Goal: Task Accomplishment & Management: Manage account settings

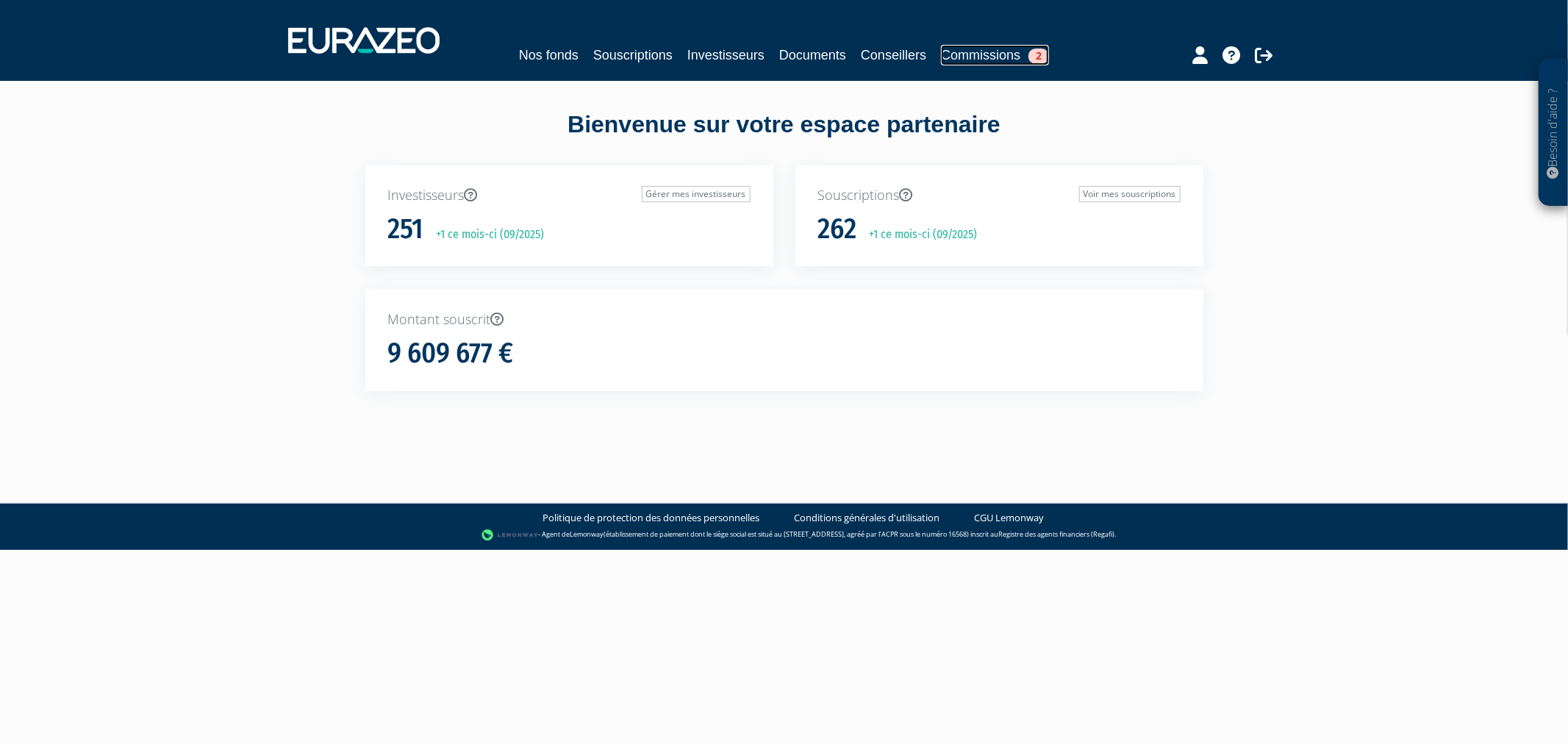
click at [1025, 57] on link "Commissions 2" at bounding box center [994, 55] width 108 height 21
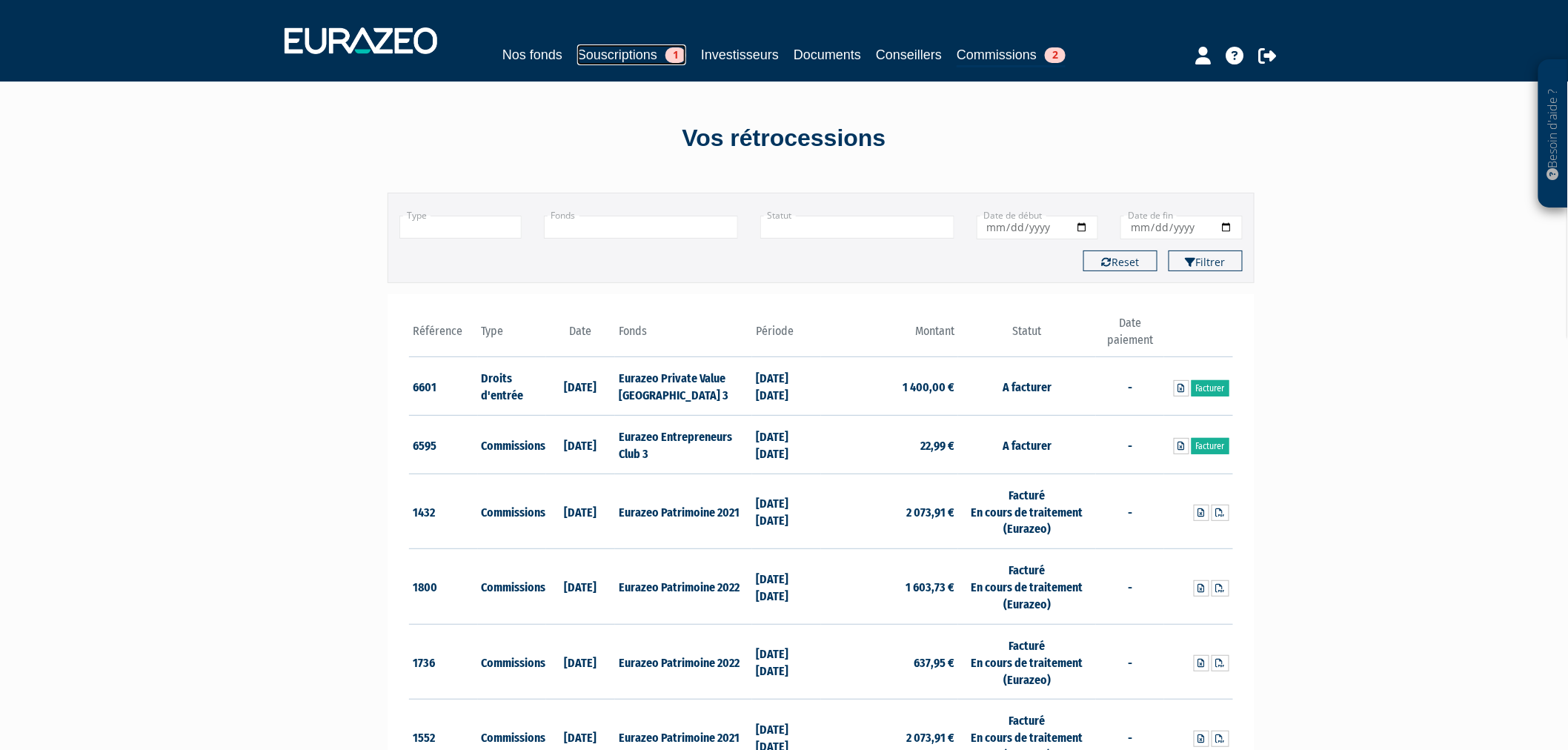
click at [641, 55] on link "Souscriptions 1" at bounding box center [632, 55] width 109 height 21
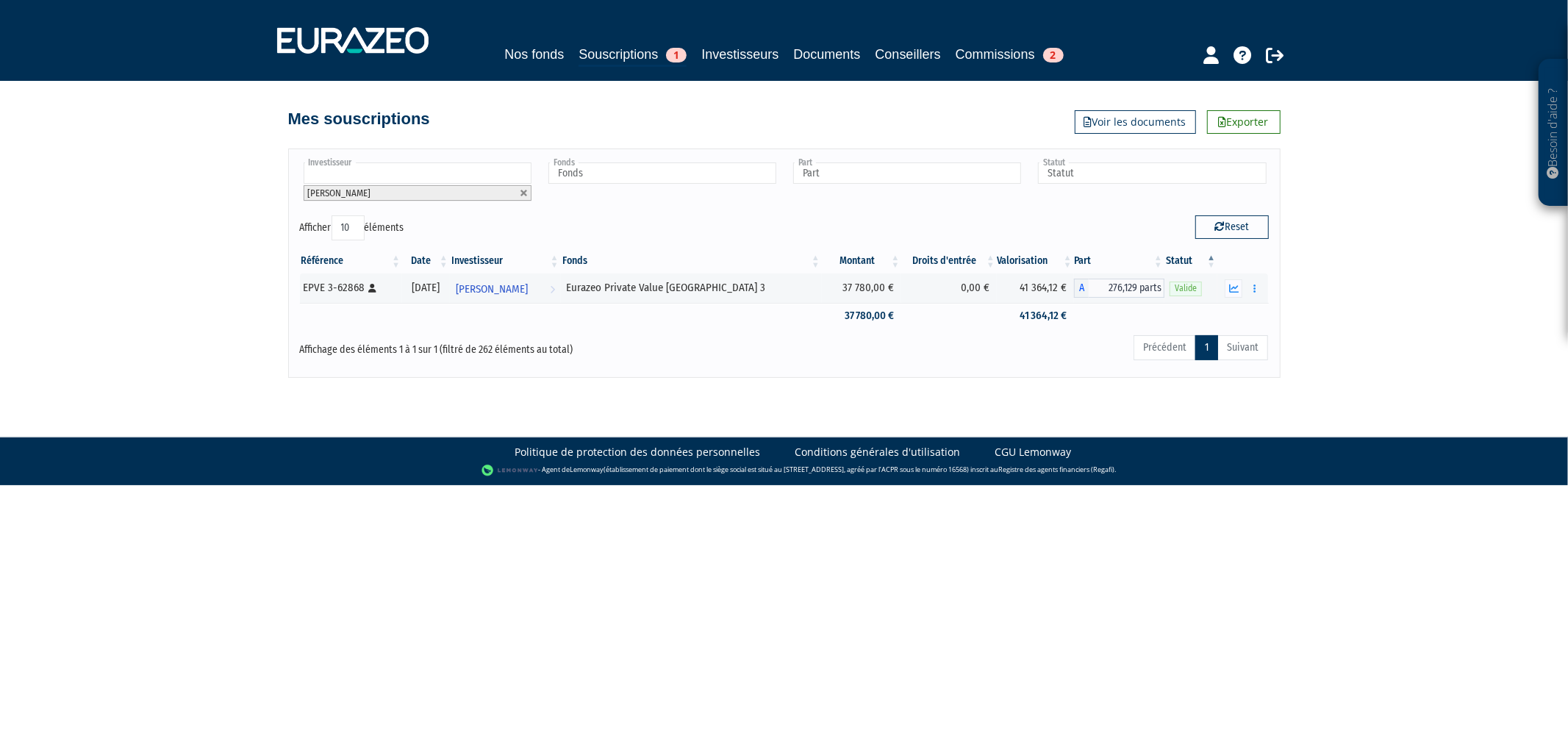
click at [530, 189] on li "[PERSON_NAME]" at bounding box center [417, 192] width 228 height 15
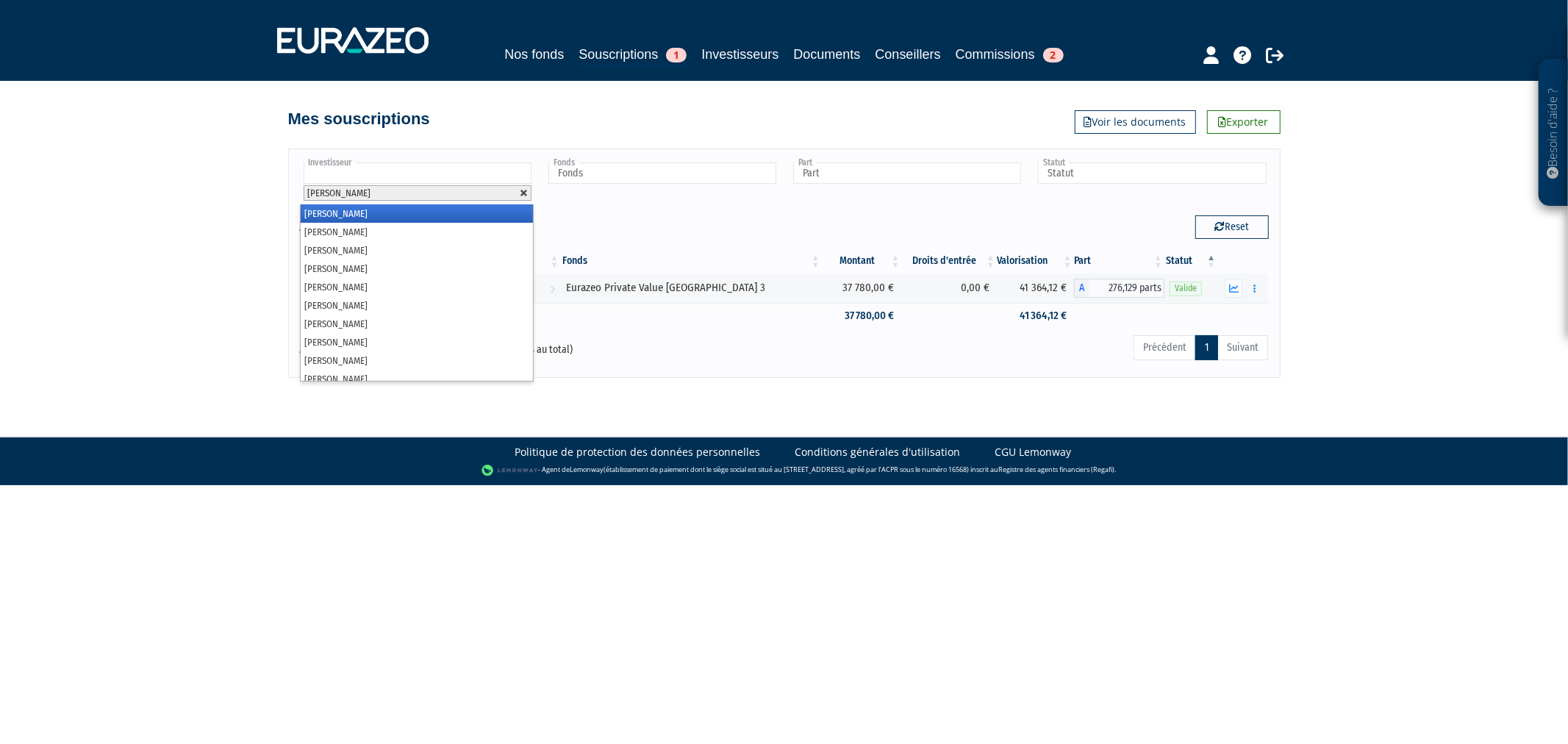
click at [520, 191] on link at bounding box center [524, 193] width 9 height 9
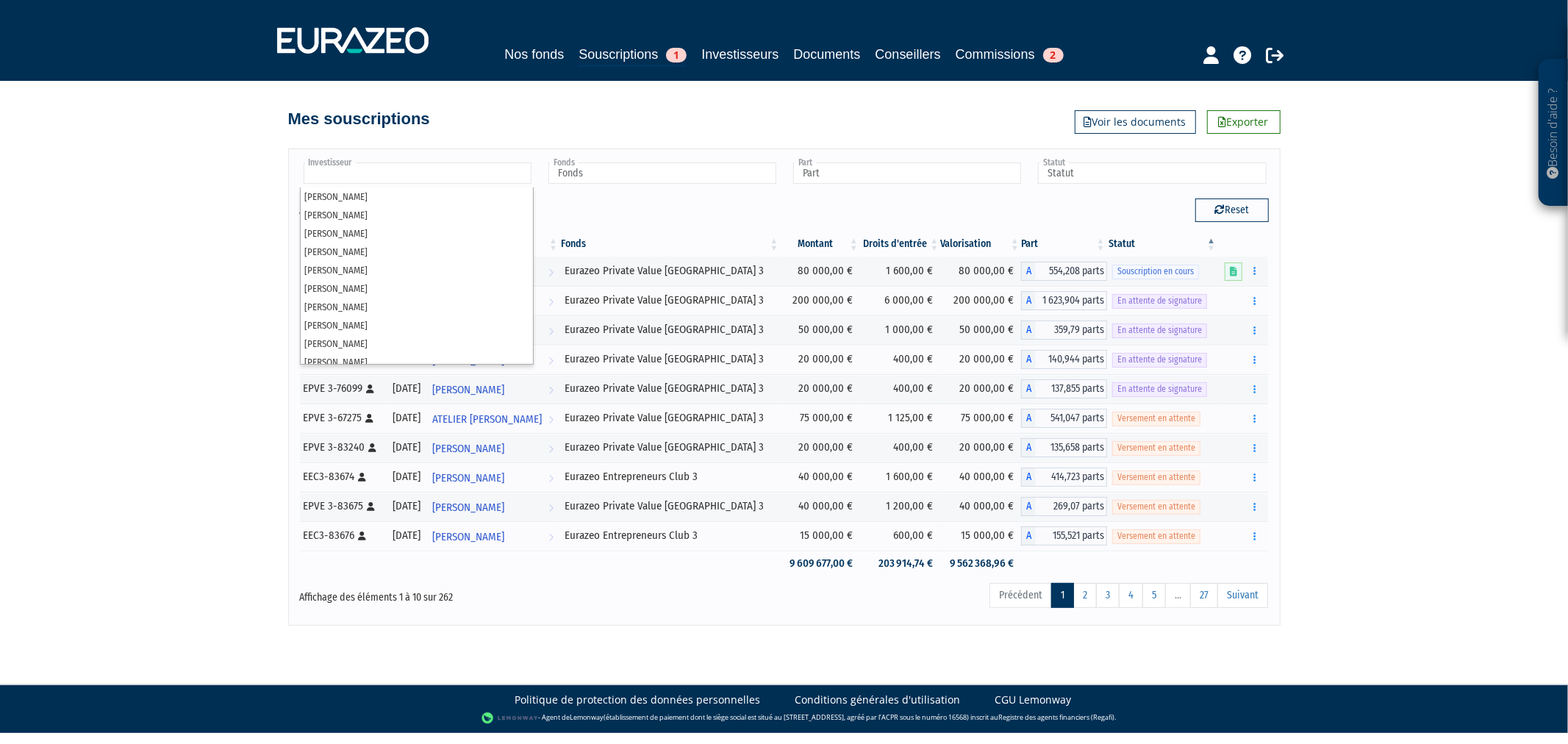
click at [578, 207] on div "Afficher 10 25 50 100 éléments" at bounding box center [537, 212] width 473 height 29
type input "Investisseur"
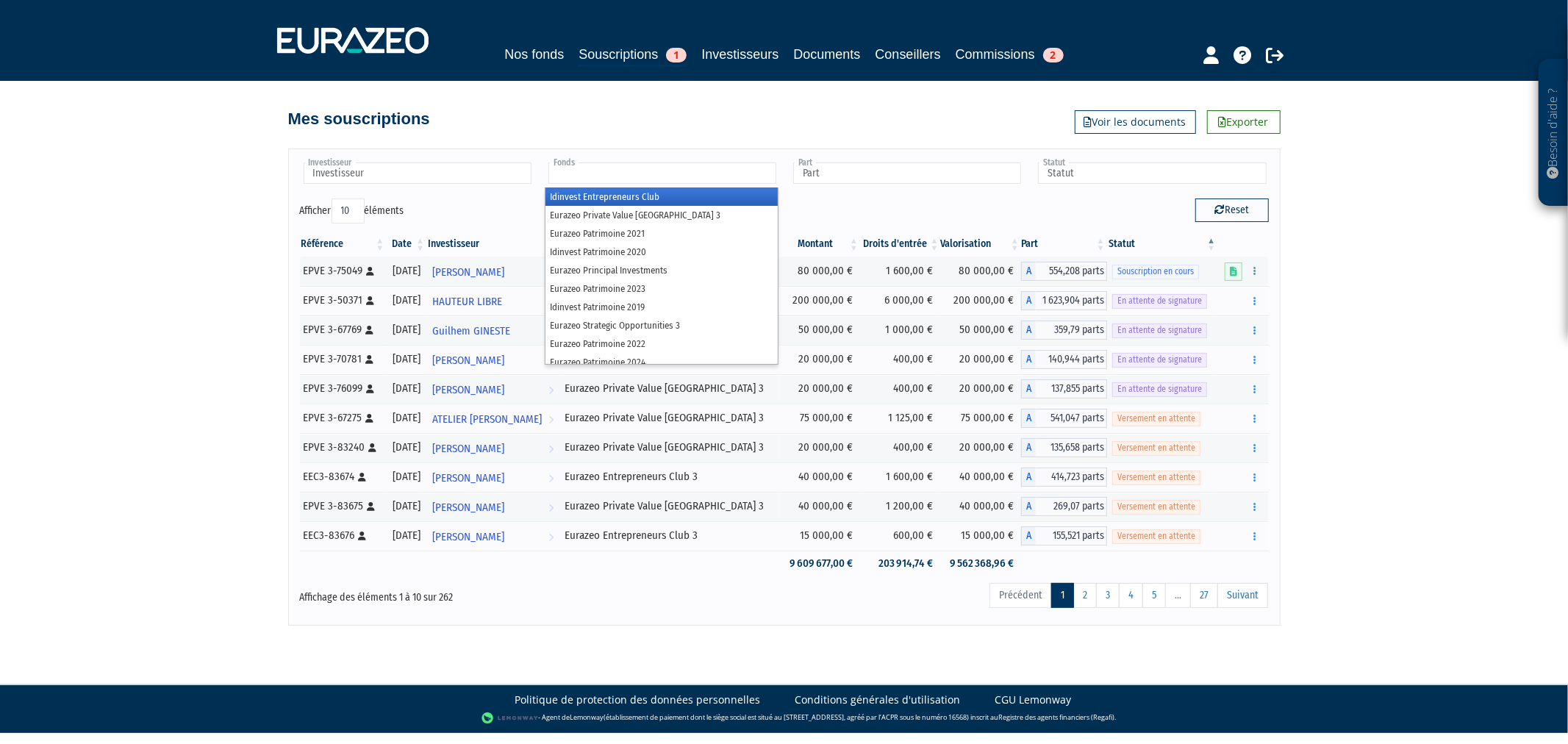
click at [666, 176] on input "text" at bounding box center [662, 173] width 228 height 21
type input "Fonds"
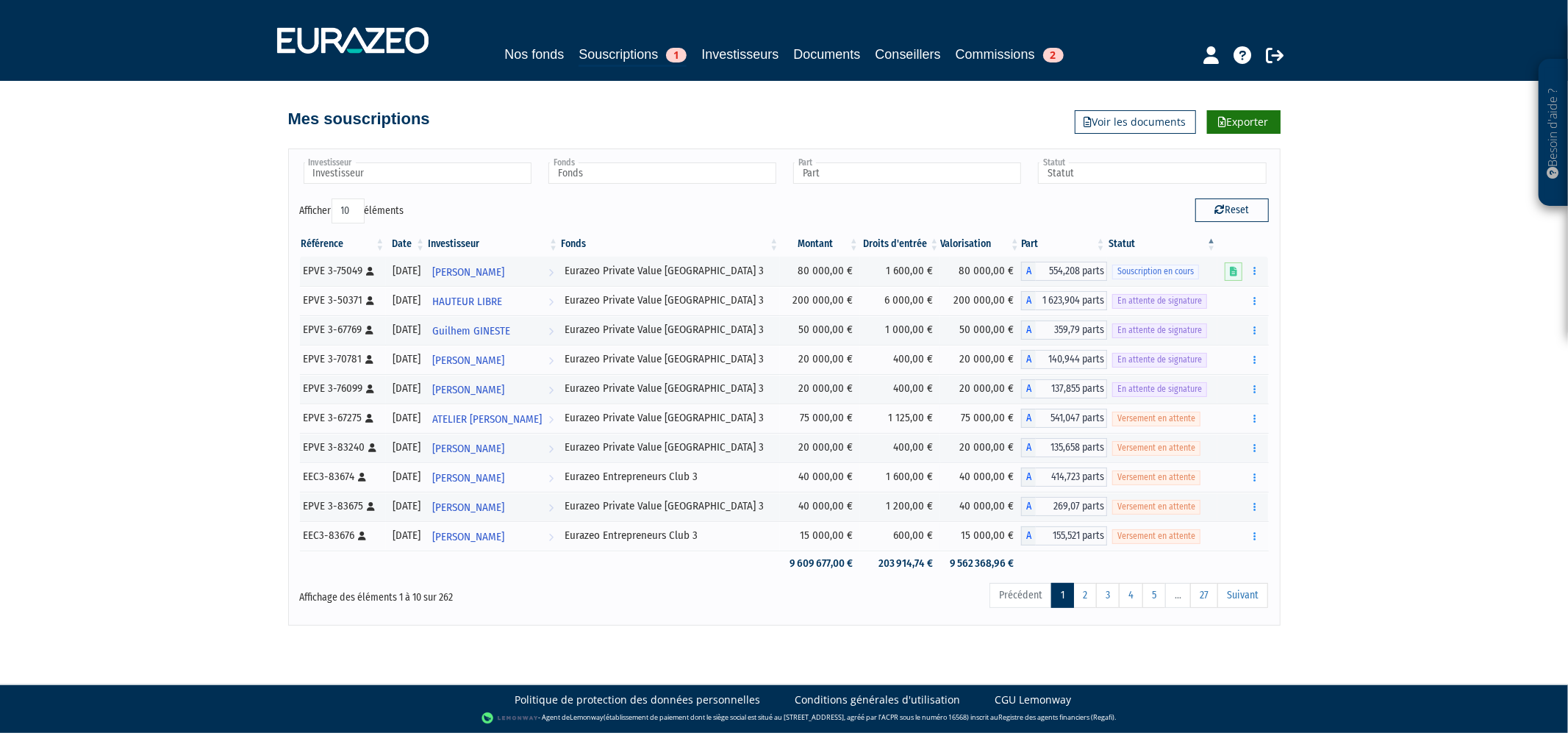
click at [1227, 116] on link "Exporter" at bounding box center [1244, 122] width 74 height 24
click at [1038, 56] on link "Commissions 2" at bounding box center [1009, 55] width 108 height 21
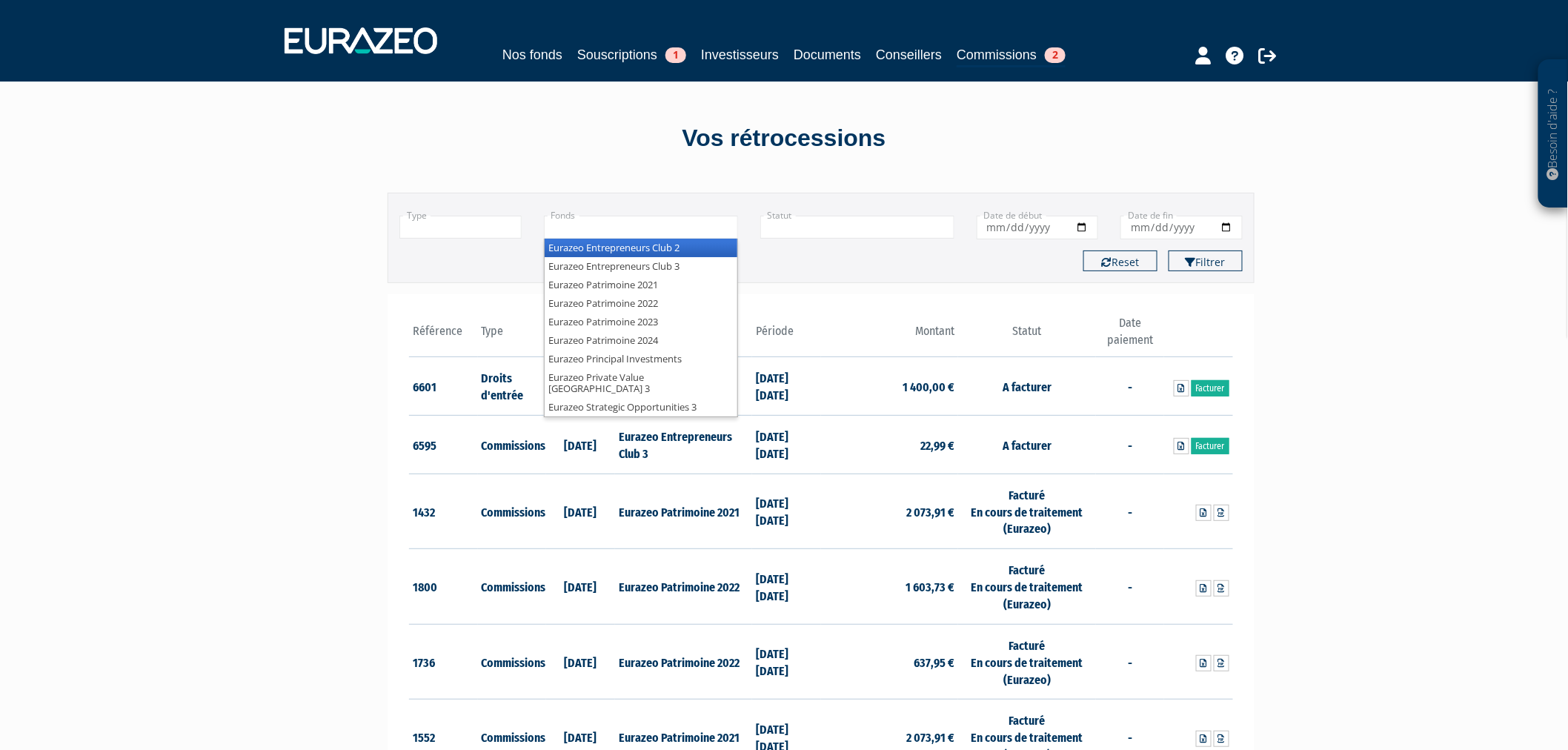
click at [705, 222] on input "text" at bounding box center [641, 227] width 194 height 23
click at [696, 247] on li "Eurazeo Entrepreneurs Club 2" at bounding box center [641, 248] width 192 height 19
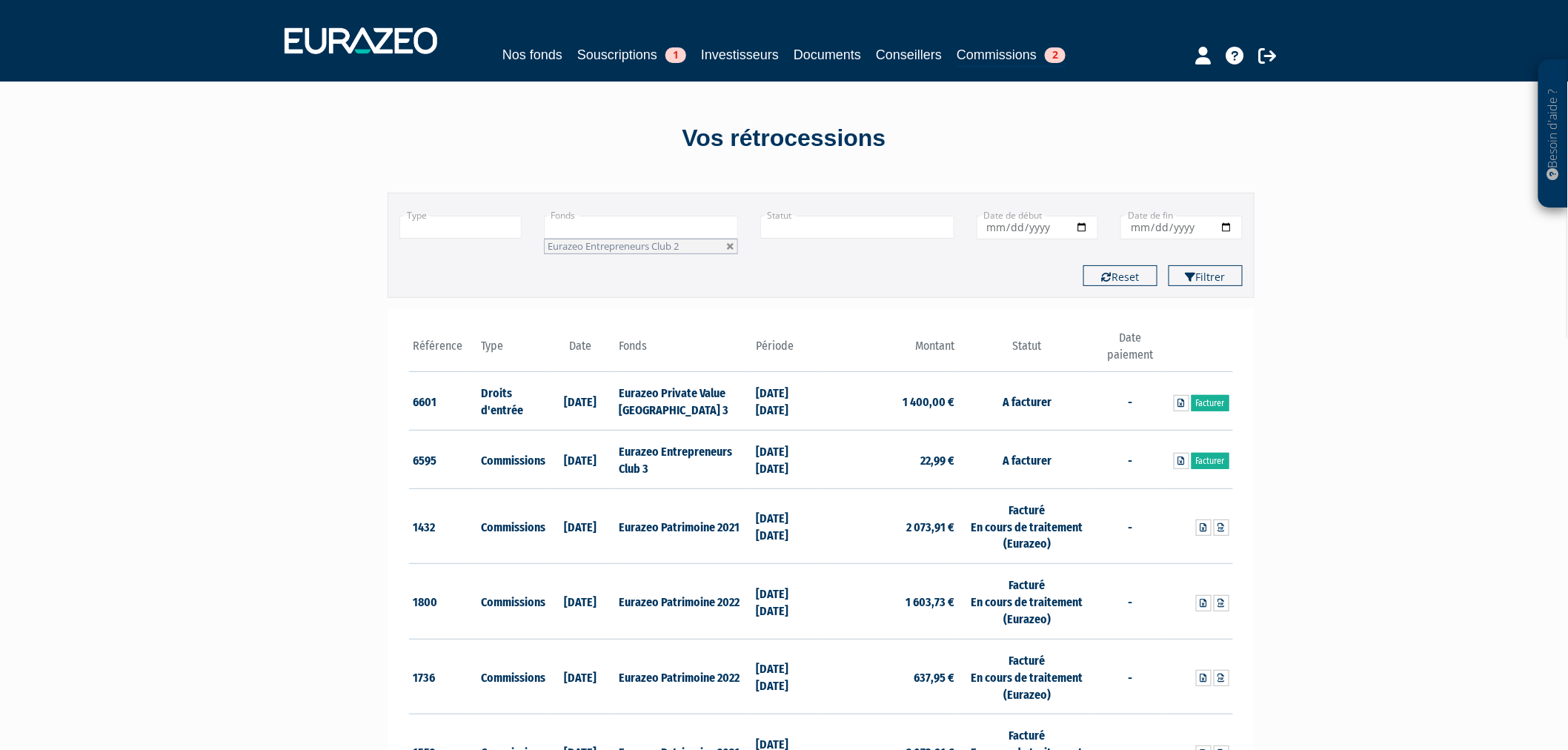
click at [508, 230] on input "text" at bounding box center [460, 227] width 123 height 23
click at [500, 264] on li "Commissions" at bounding box center [460, 266] width 121 height 19
click at [1194, 279] on icon "submit" at bounding box center [1191, 277] width 10 height 10
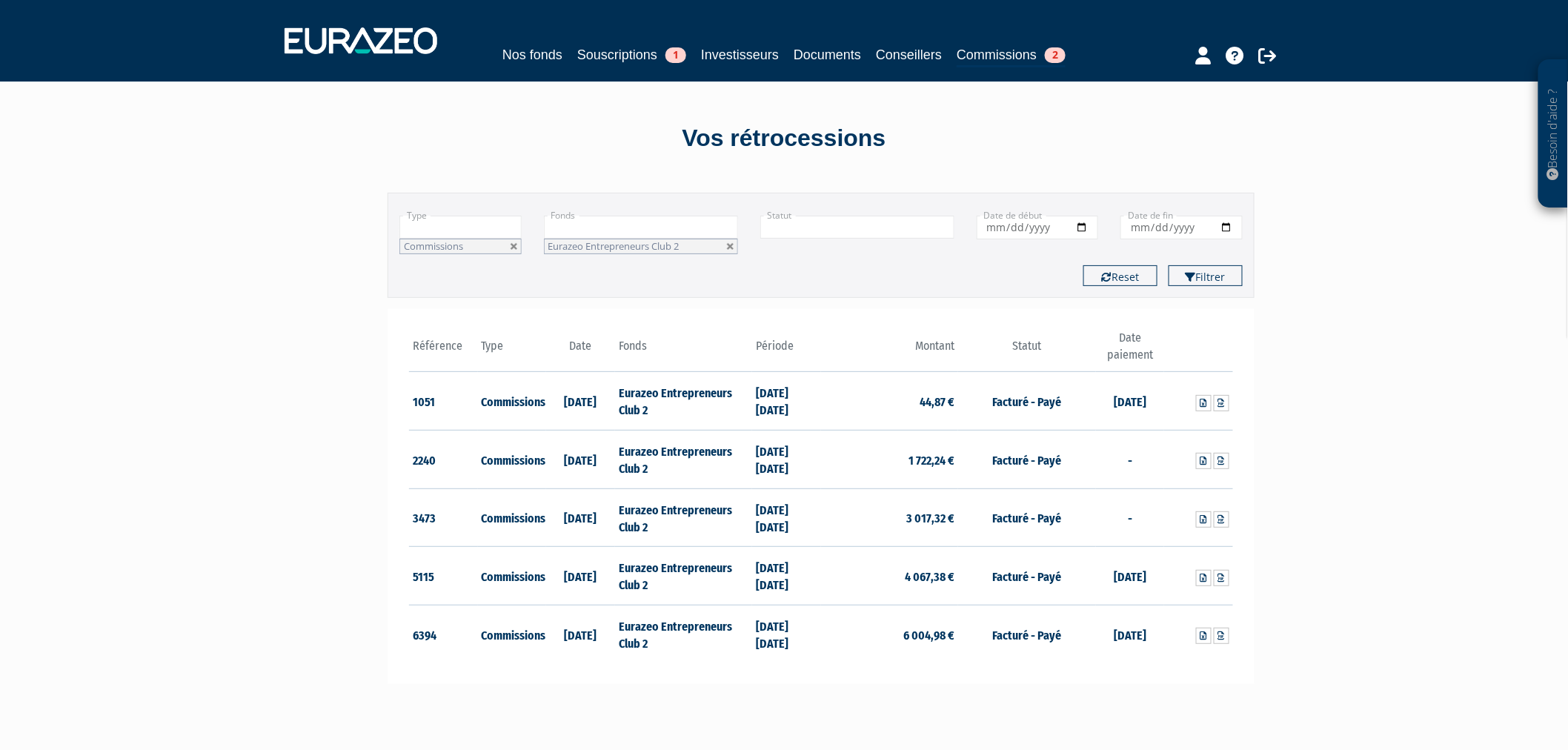
drag, startPoint x: 730, startPoint y: 247, endPoint x: 717, endPoint y: 228, distance: 23.0
click at [730, 246] on link at bounding box center [730, 247] width 9 height 9
type input "+"
click at [714, 225] on input "text" at bounding box center [641, 227] width 194 height 23
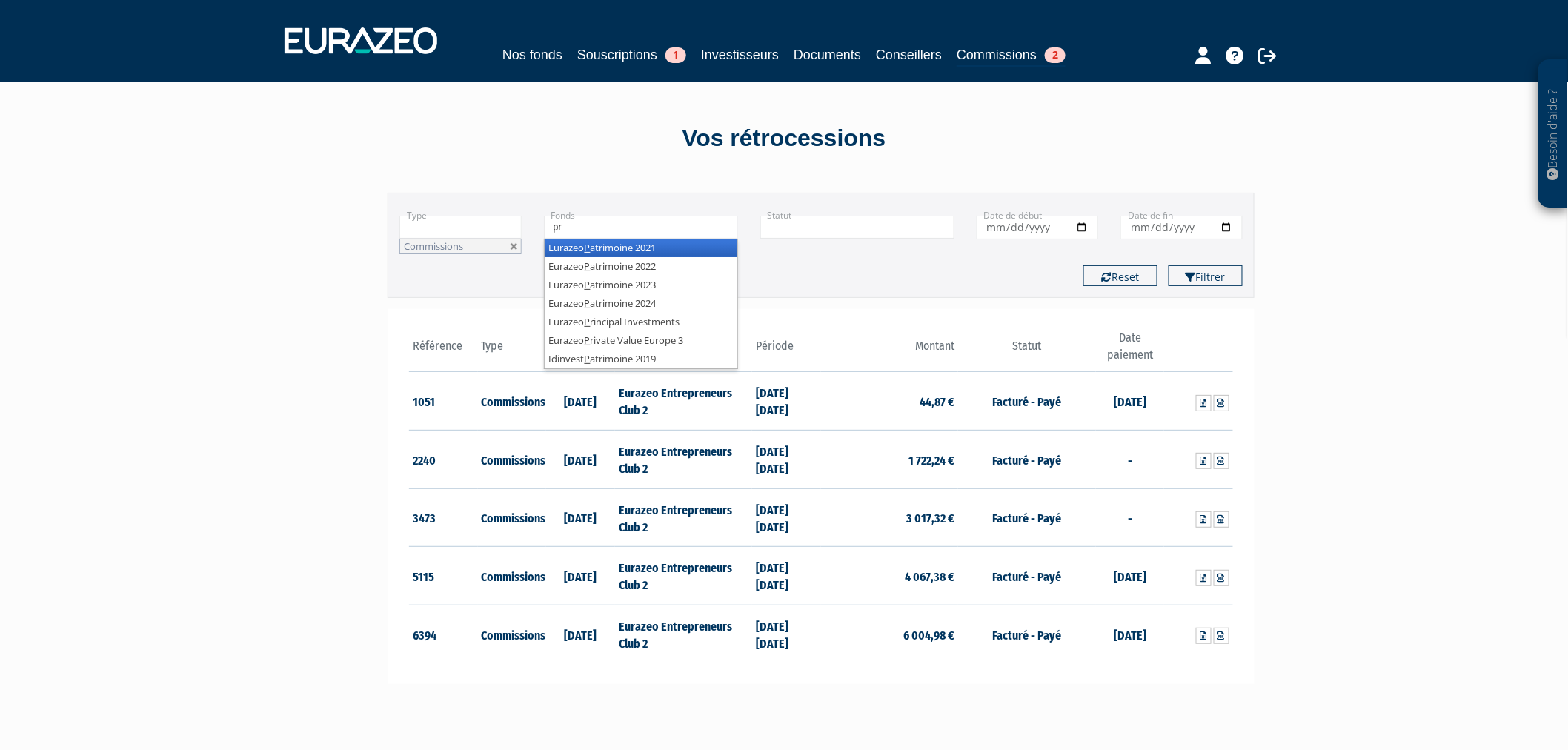
type input "pri"
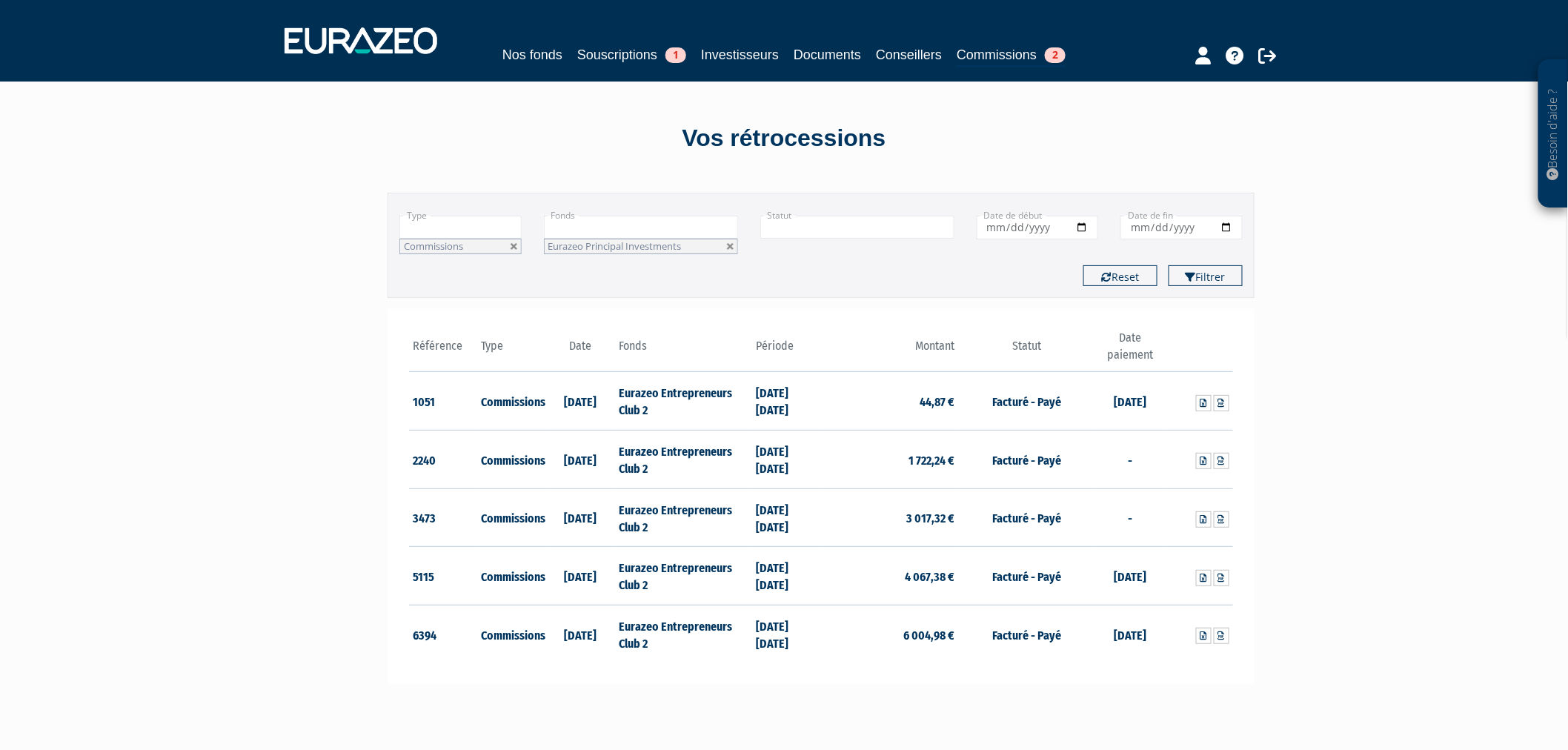
click at [1169, 265] on button "Filtrer" at bounding box center [1206, 276] width 74 height 21
click at [730, 243] on link at bounding box center [730, 247] width 9 height 9
type input "+"
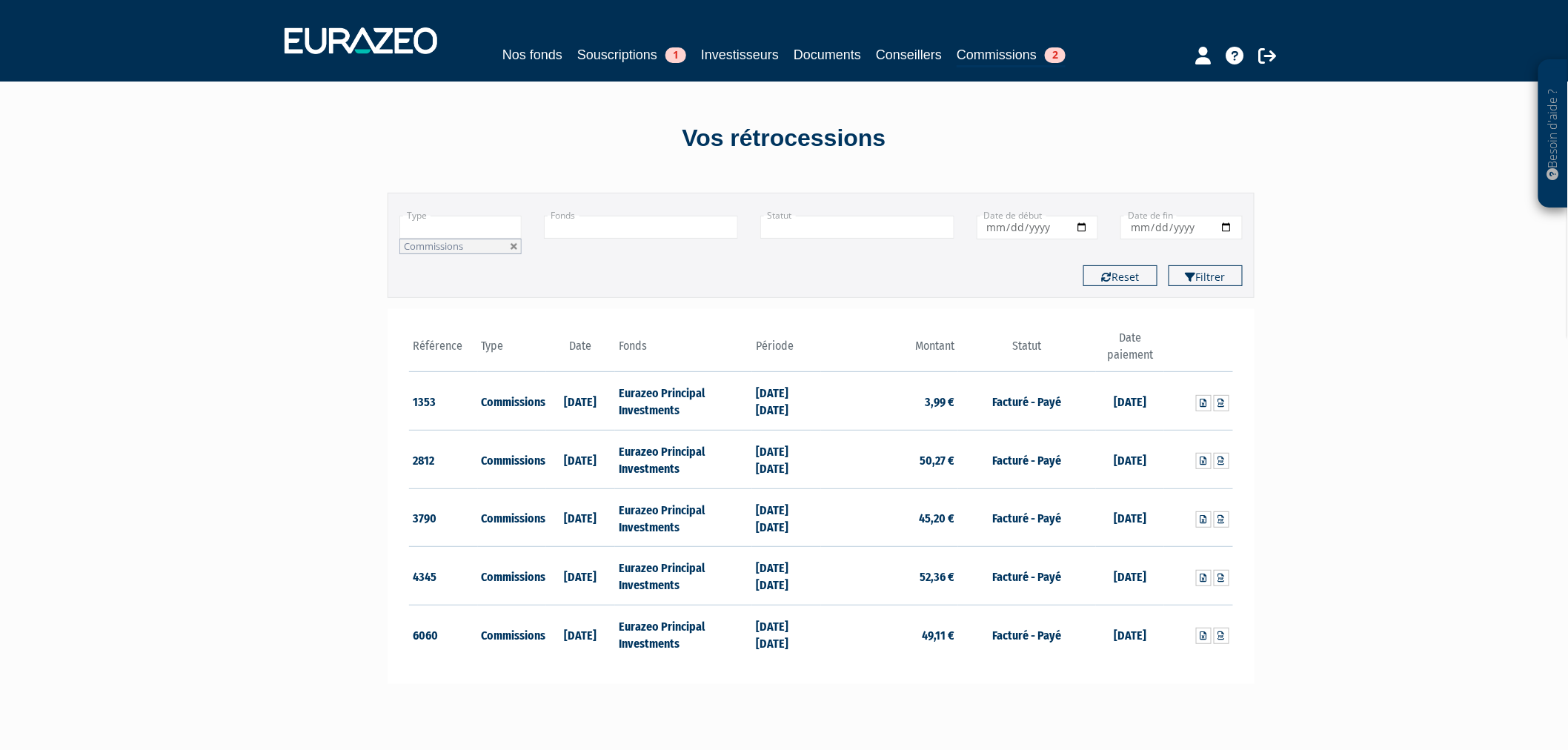
click at [715, 227] on input "text" at bounding box center [641, 227] width 194 height 23
type input "str"
click at [1169, 265] on button "Filtrer" at bounding box center [1206, 276] width 74 height 21
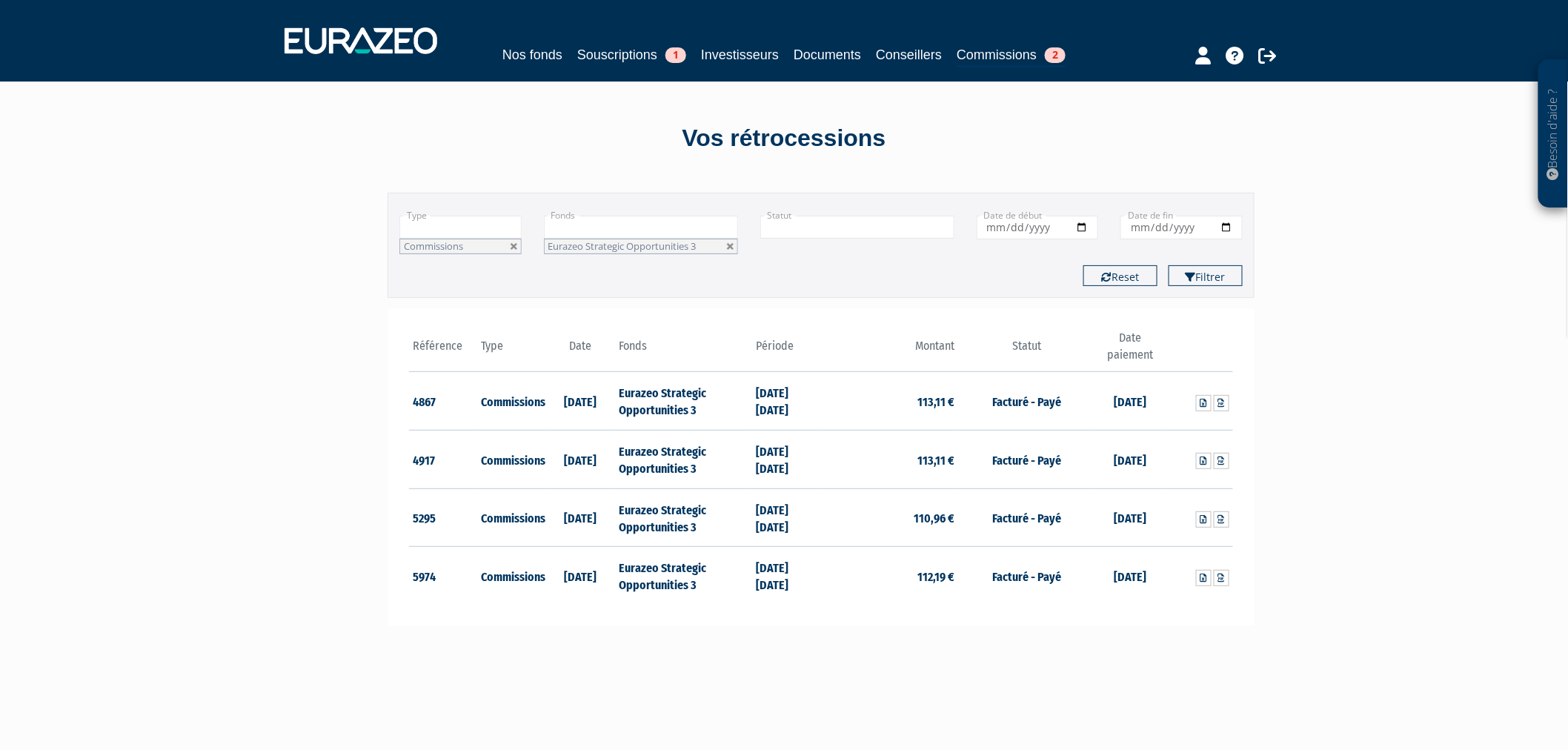
click at [729, 245] on link at bounding box center [730, 247] width 9 height 9
type input "+"
click at [710, 227] on input "text" at bounding box center [641, 227] width 194 height 23
type input "club"
click at [1169, 265] on button "Filtrer" at bounding box center [1206, 276] width 74 height 21
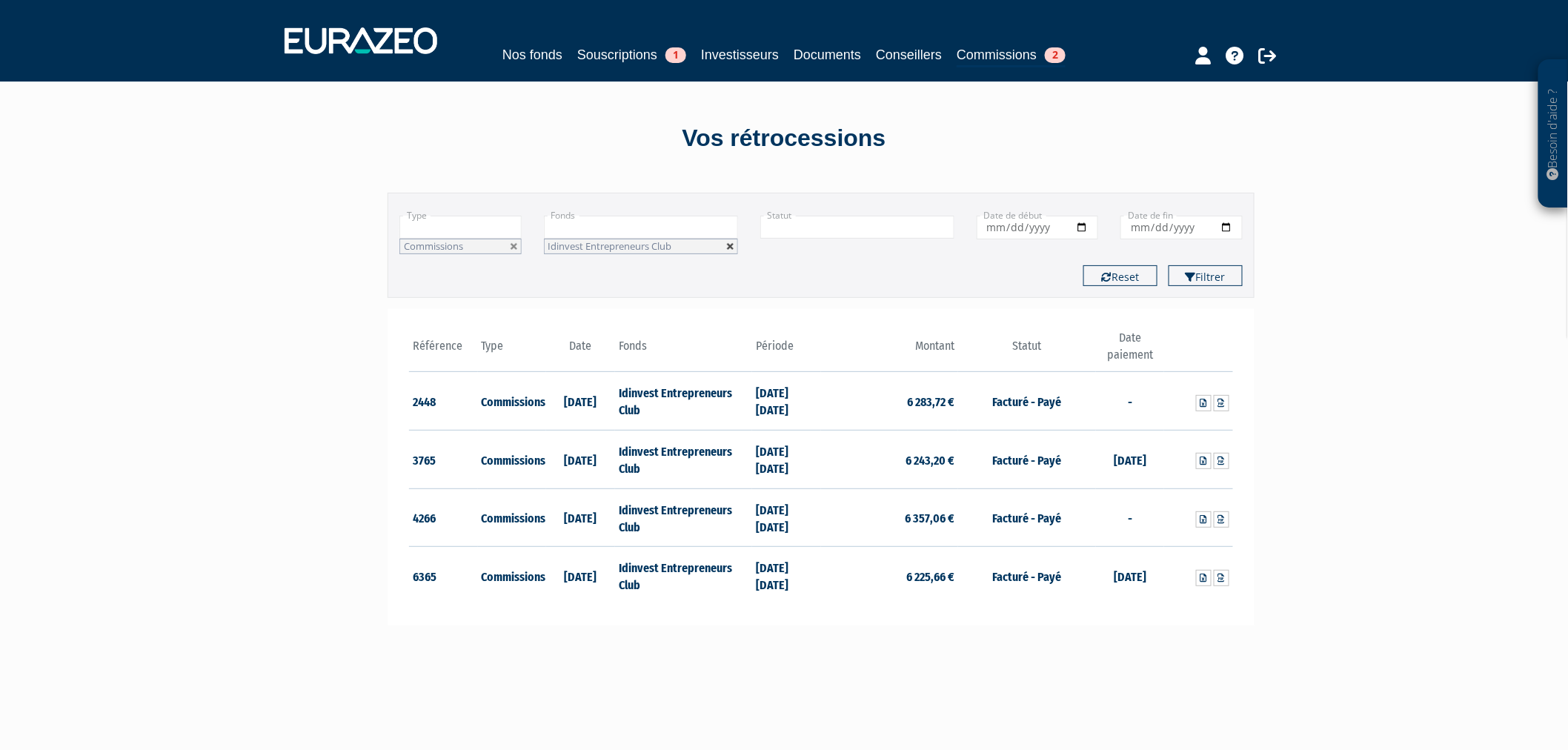
click at [729, 242] on link at bounding box center [730, 247] width 9 height 9
type input "+"
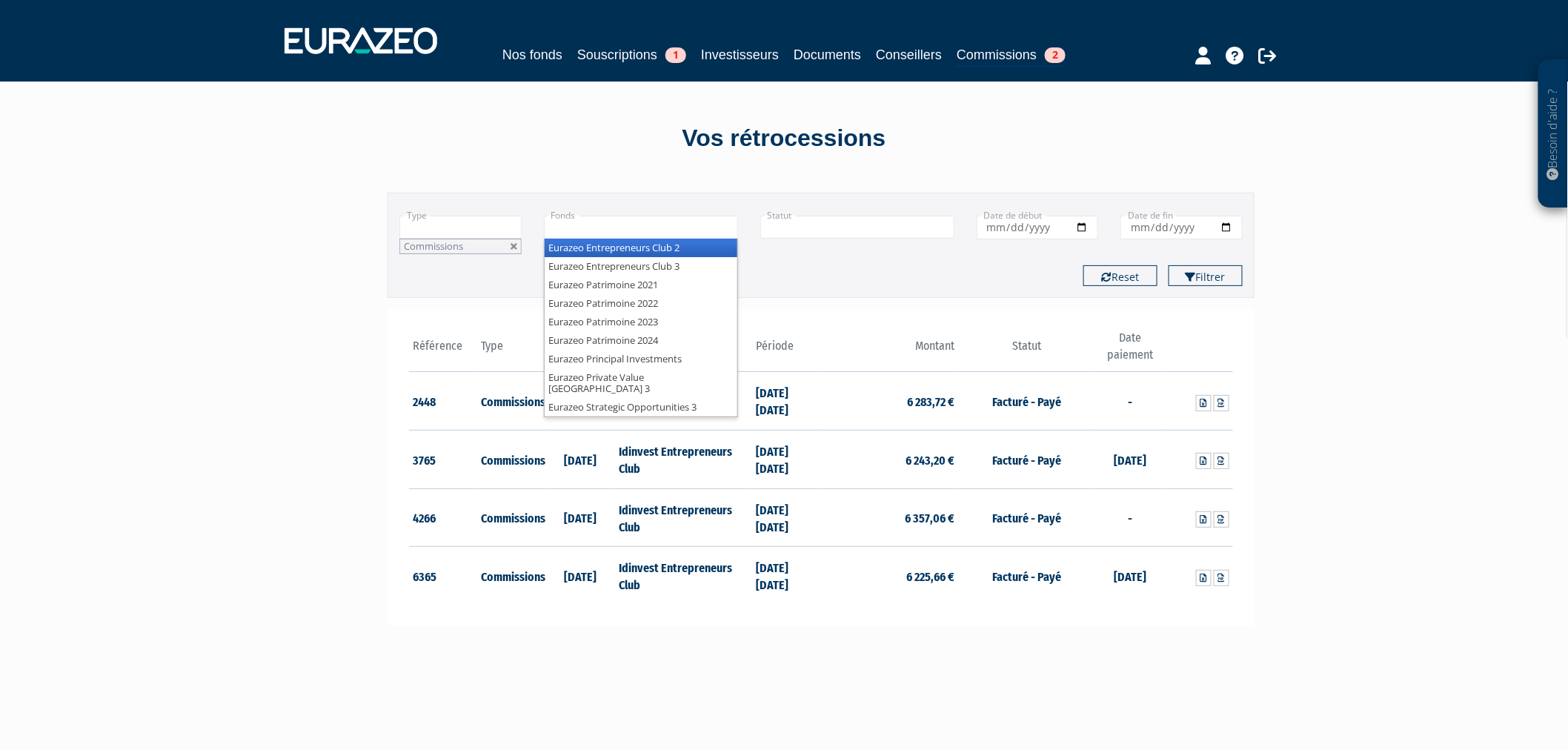
click at [713, 226] on input "text" at bounding box center [641, 227] width 194 height 23
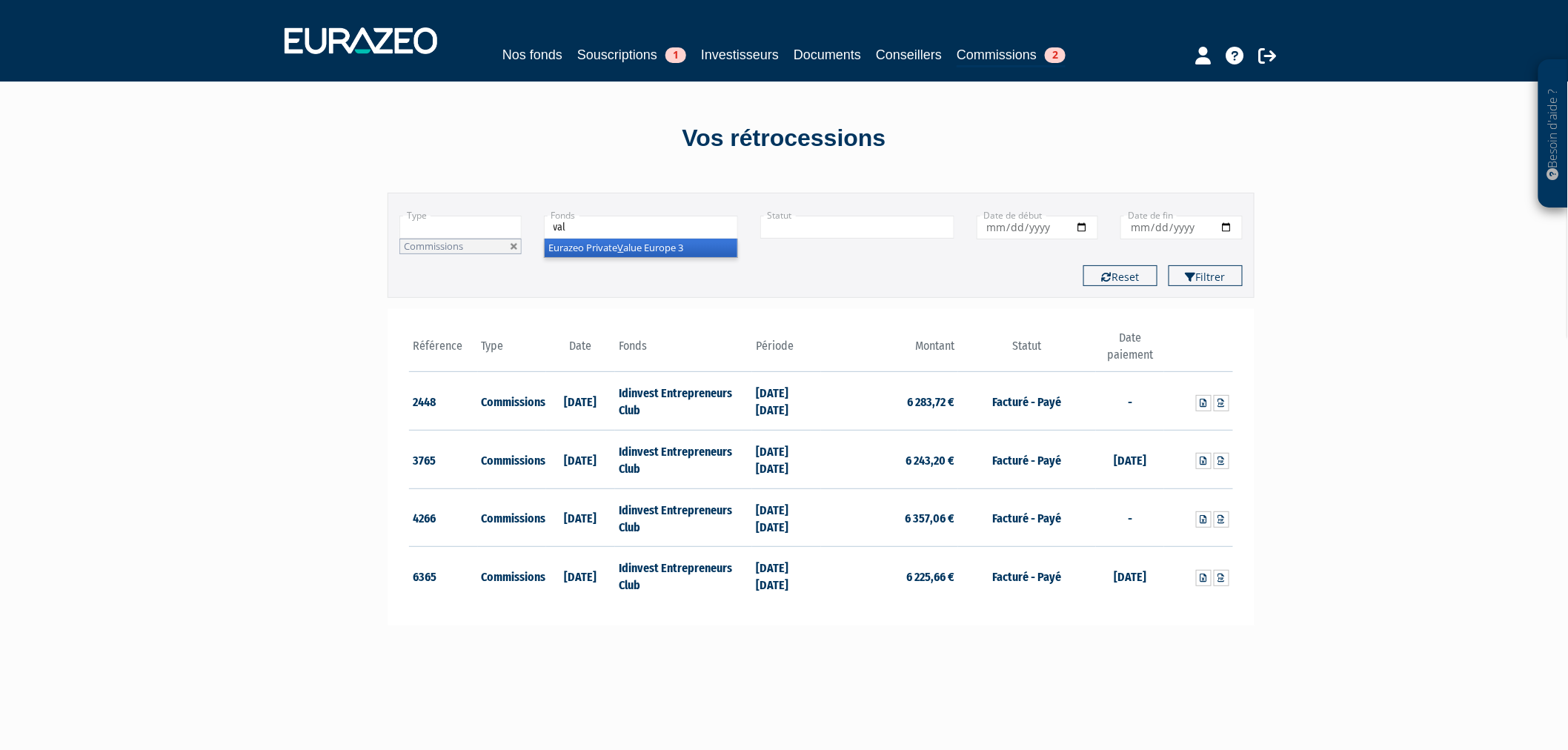
type input "valu"
click at [1169, 265] on button "Filtrer" at bounding box center [1206, 276] width 74 height 21
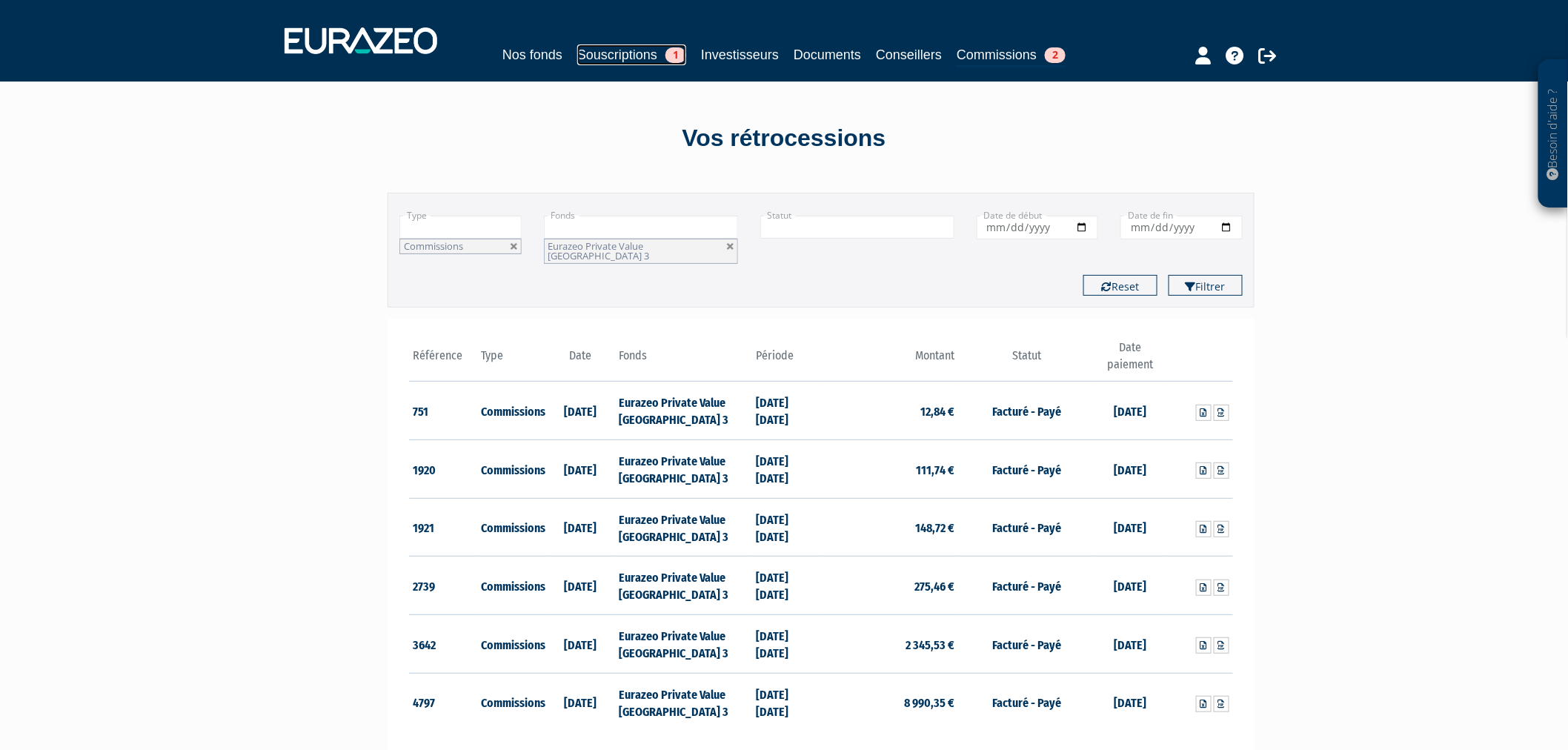
click at [608, 51] on link "Souscriptions 1" at bounding box center [632, 55] width 109 height 21
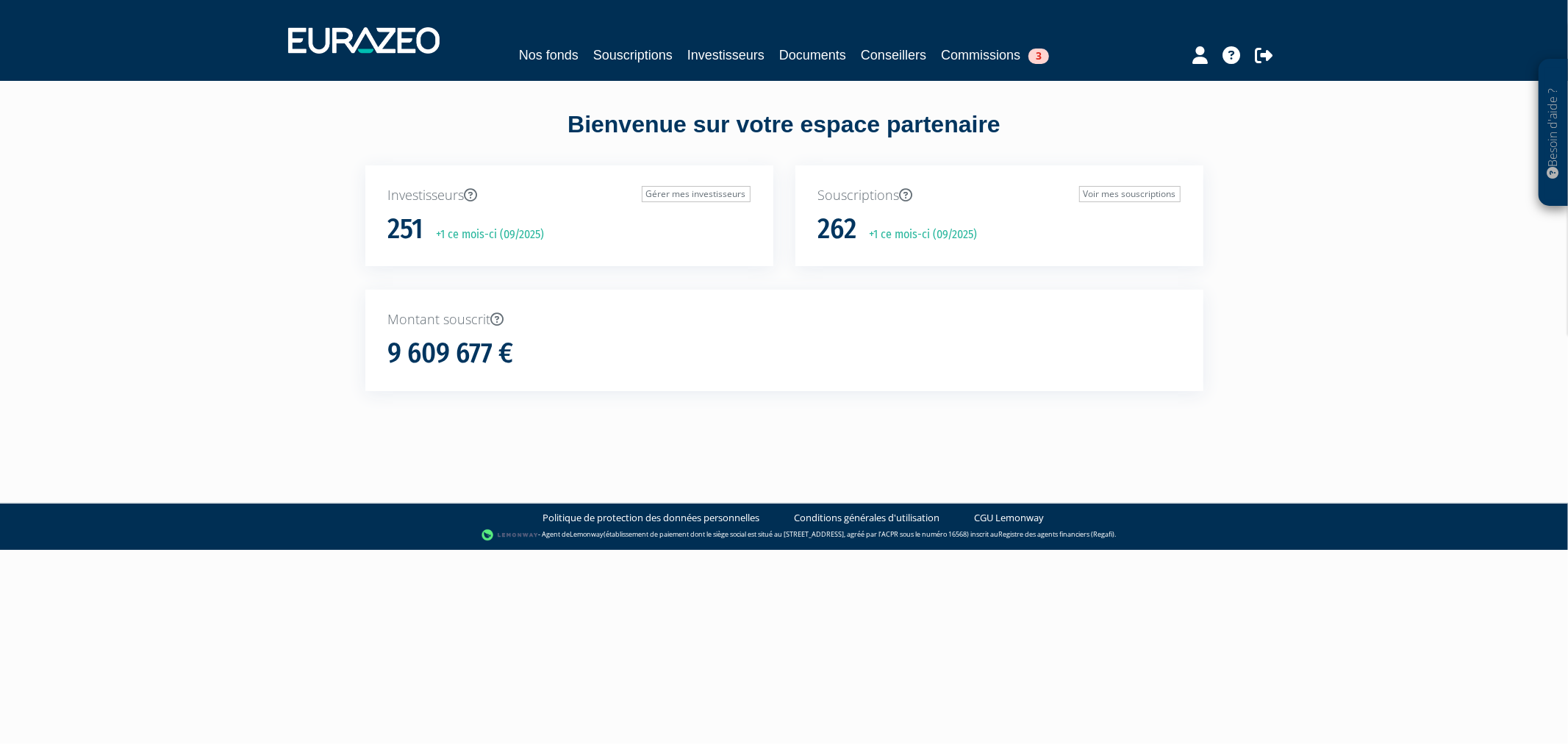
click at [975, 69] on nav "Nos fonds Souscriptions Investisseurs Documents Conseillers Commissions 3" at bounding box center [784, 41] width 1568 height 81
click at [990, 61] on link "Commissions 3" at bounding box center [994, 55] width 108 height 21
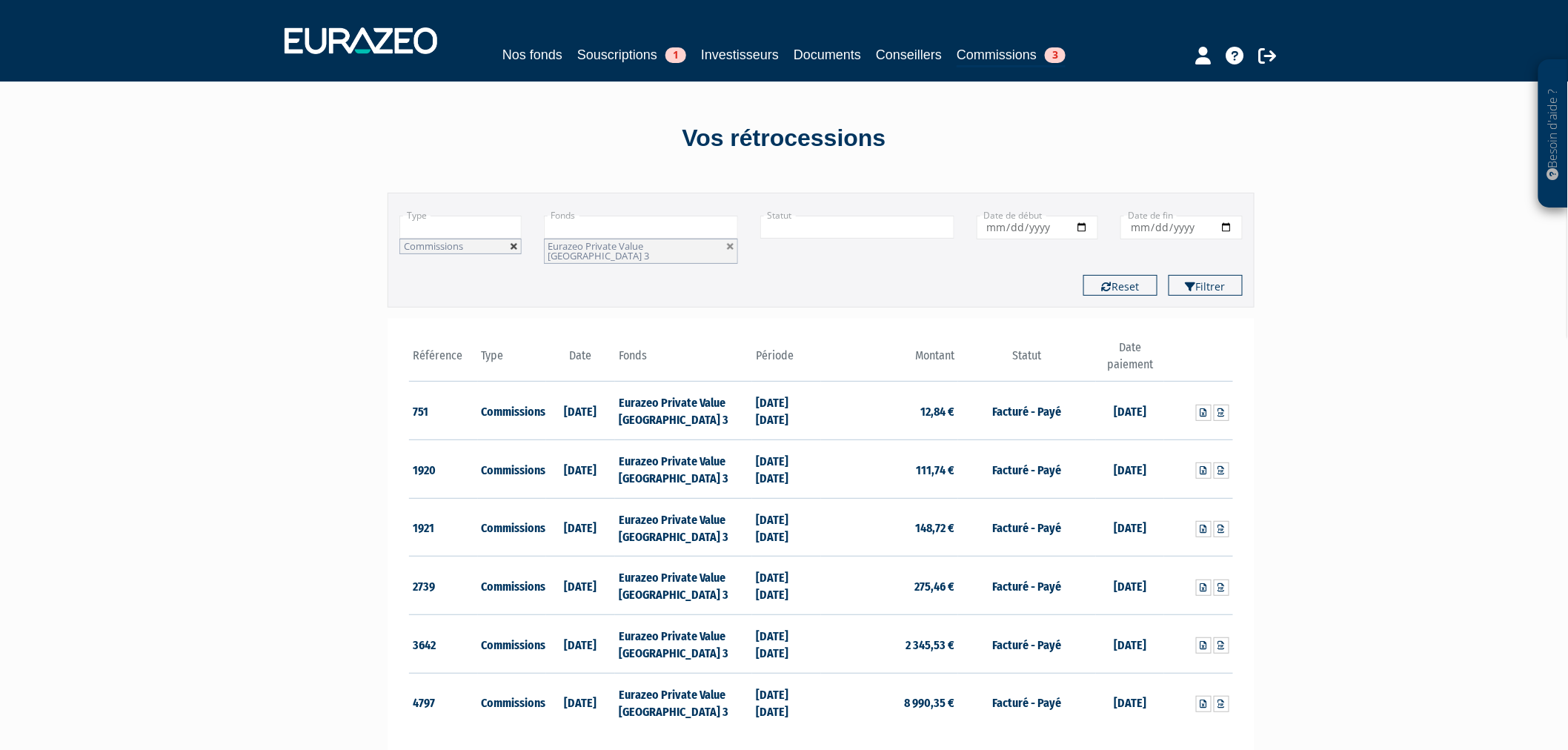
click at [514, 246] on link at bounding box center [514, 247] width 9 height 9
type input "+"
click at [507, 227] on input "text" at bounding box center [460, 227] width 123 height 23
click at [732, 243] on link at bounding box center [730, 247] width 9 height 9
type input "+"
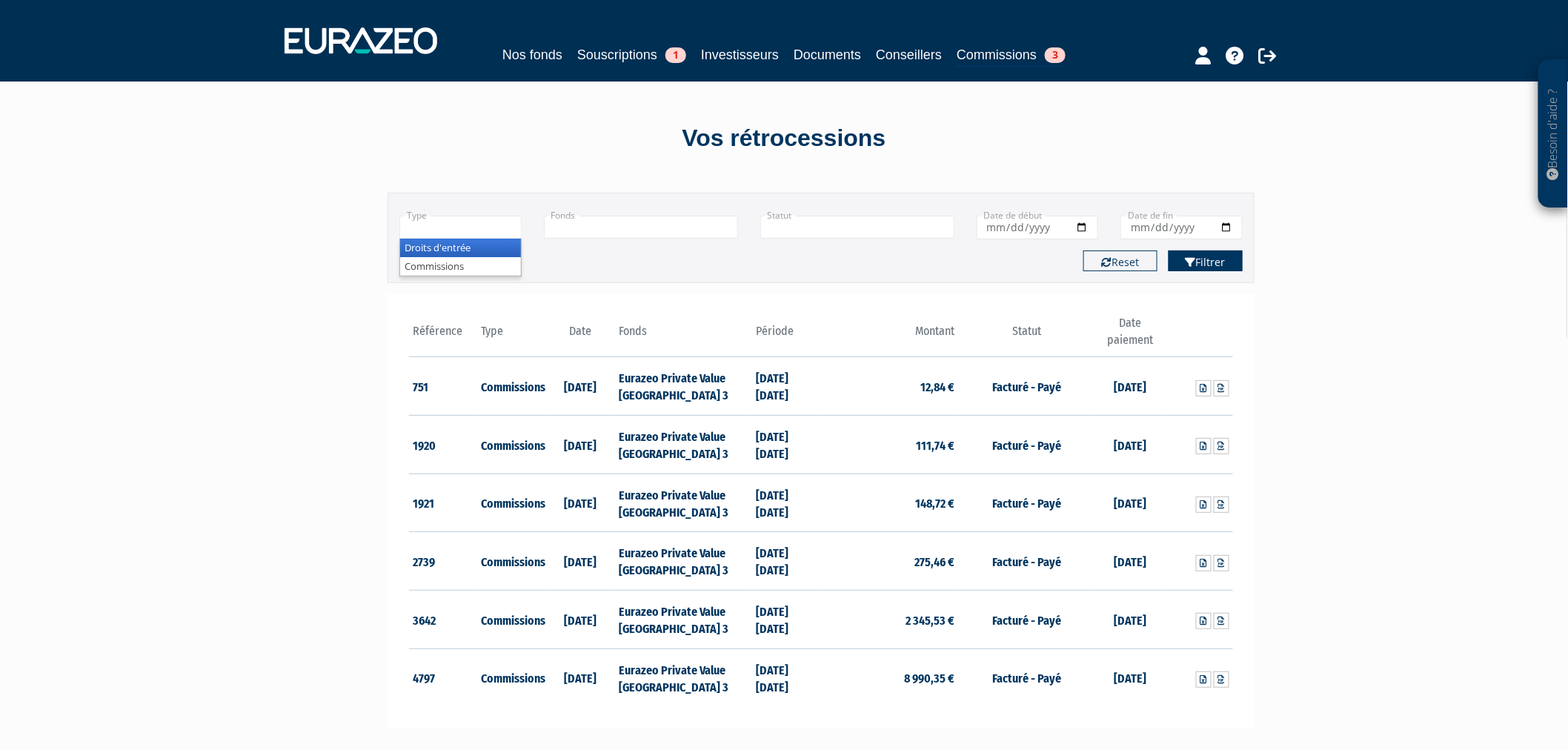
click at [1205, 257] on button "Filtrer" at bounding box center [1206, 261] width 74 height 21
type input "+"
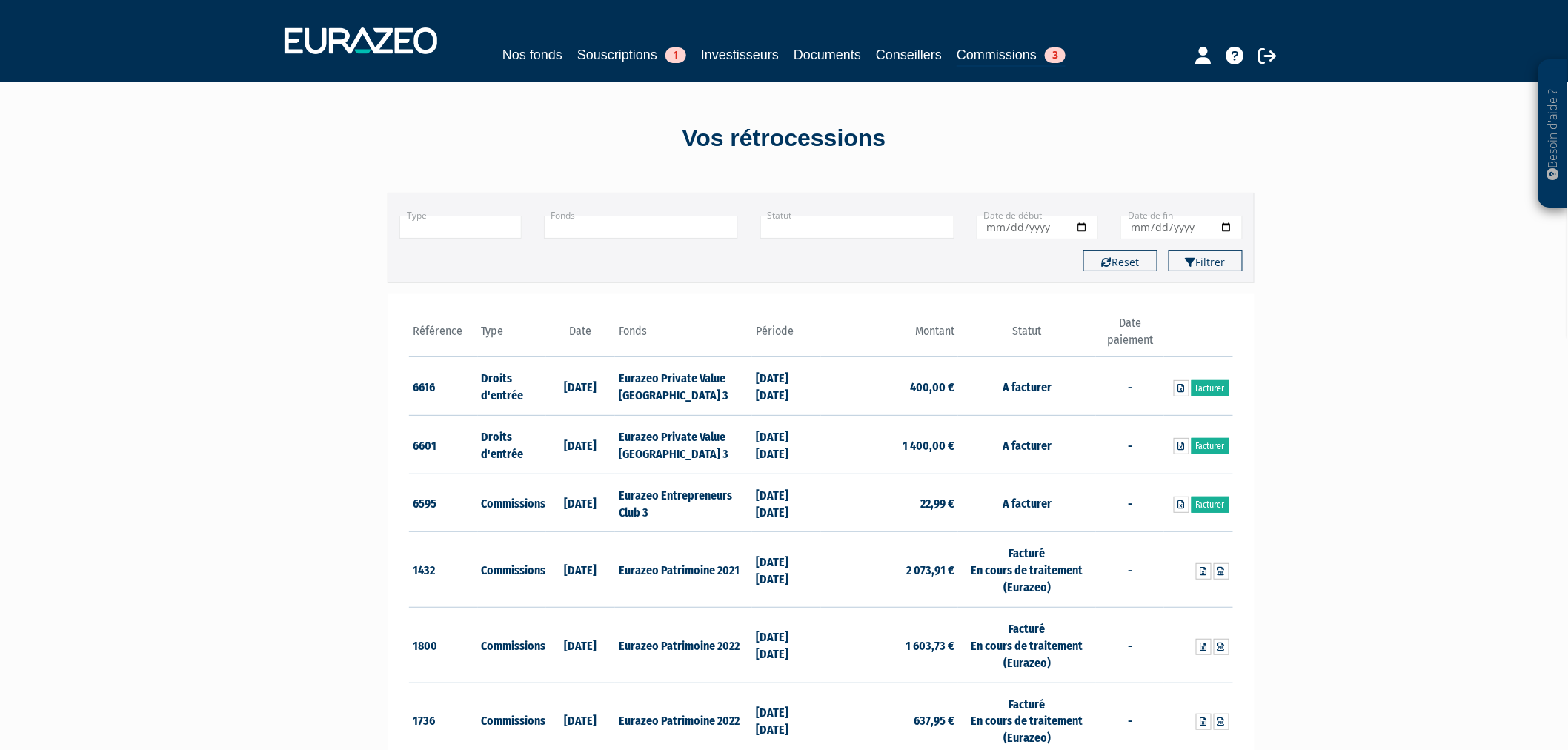
click at [690, 216] on input "text" at bounding box center [641, 227] width 194 height 23
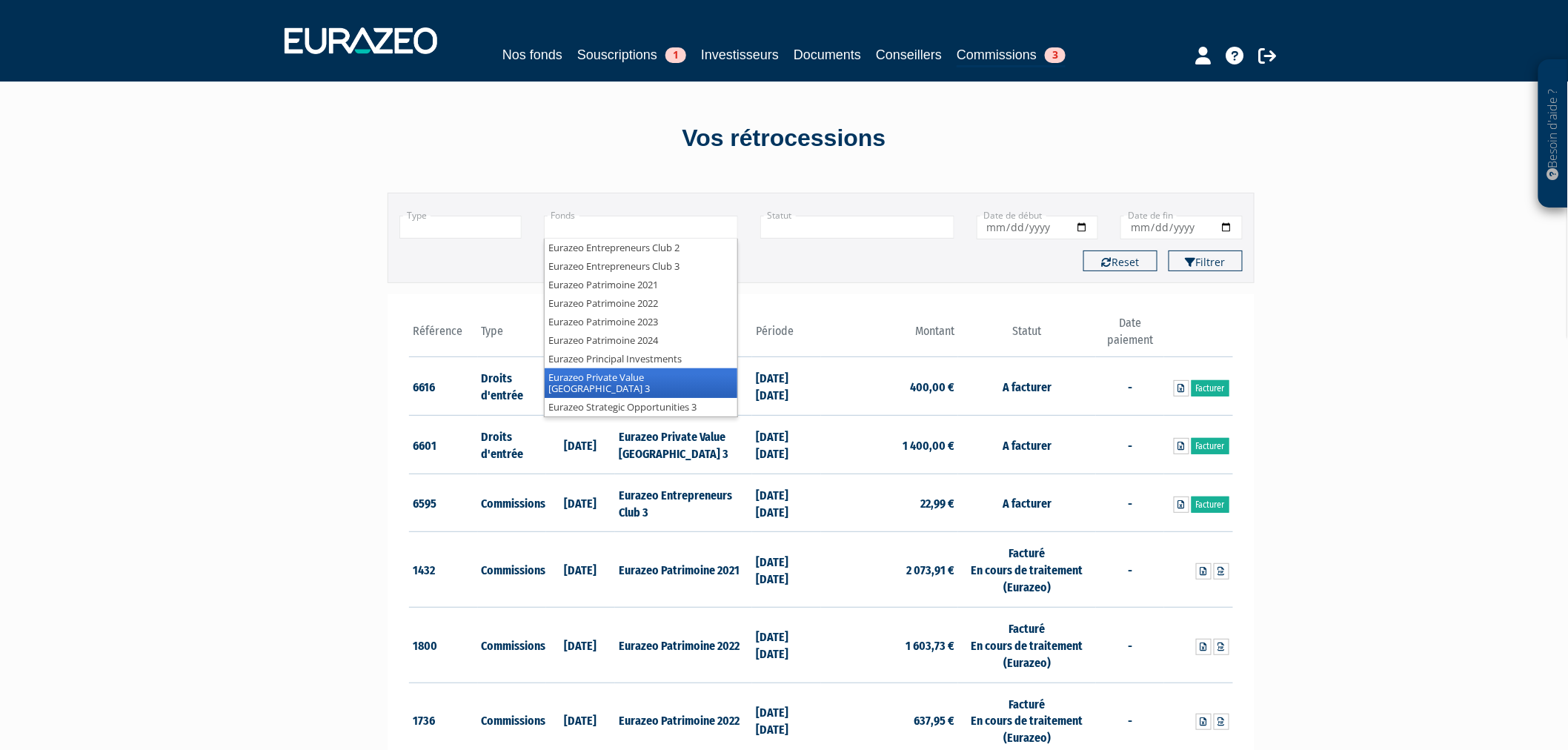
click at [693, 380] on li "Eurazeo Private Value [GEOGRAPHIC_DATA] 3" at bounding box center [641, 384] width 192 height 30
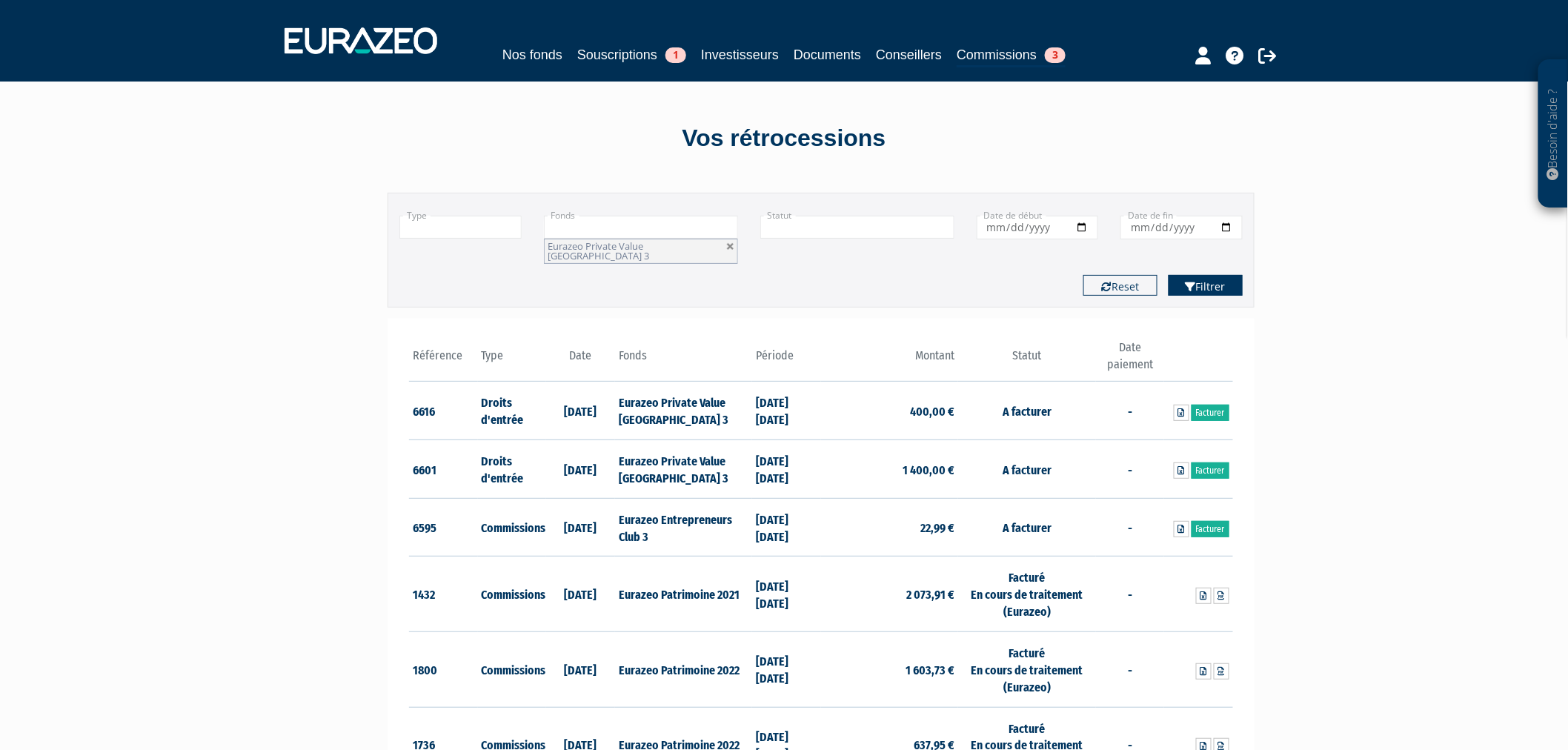
click at [1203, 275] on button "Filtrer" at bounding box center [1206, 285] width 74 height 21
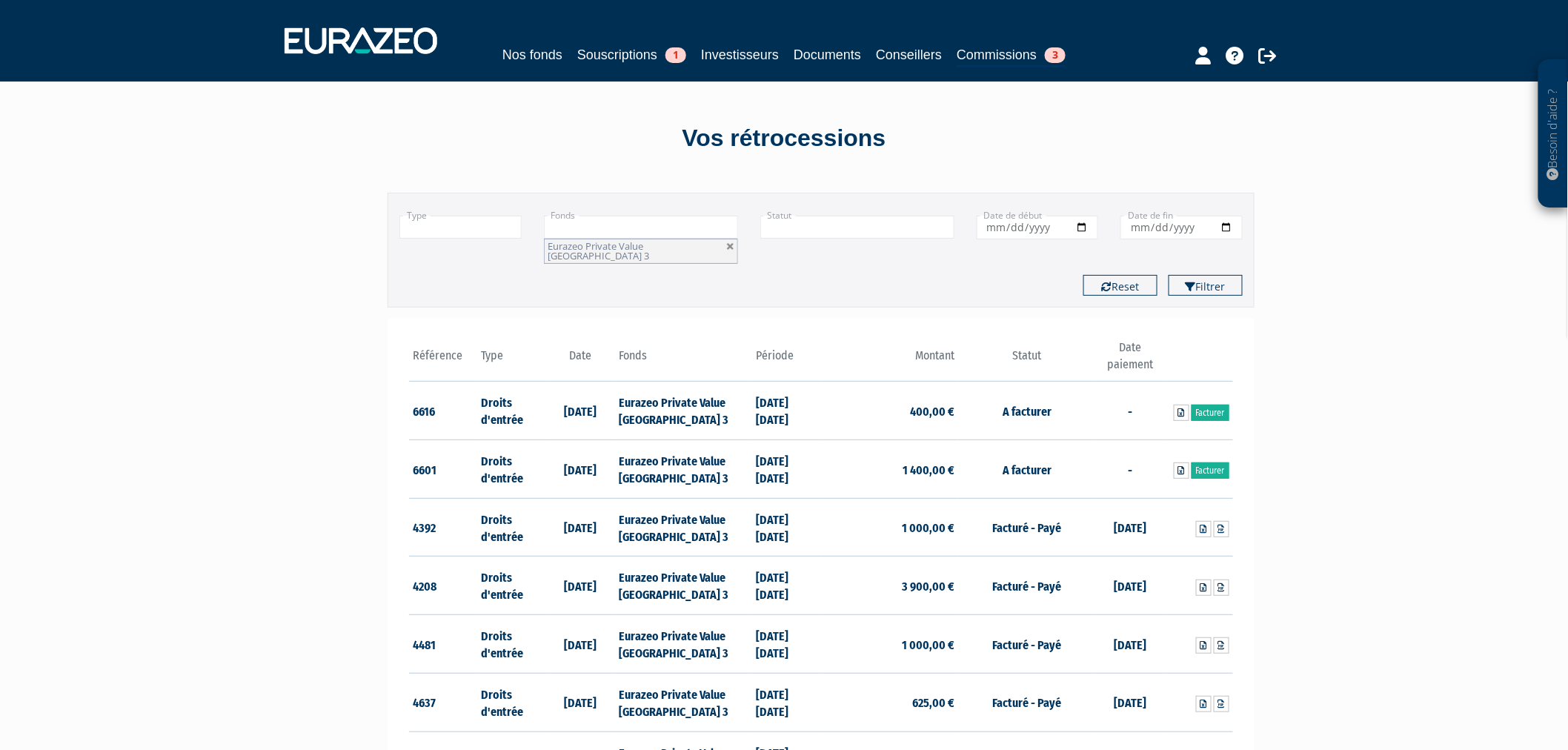
click at [482, 210] on div "Type Droits d'entrée Commissions + Fonds Eurazeo Entrepreneurs Club 2 Eurazeo E…" at bounding box center [821, 234] width 866 height 59
click at [482, 225] on input "text" at bounding box center [460, 227] width 123 height 23
click at [470, 263] on li "Commissions" at bounding box center [460, 266] width 121 height 19
click at [1206, 275] on button "Filtrer" at bounding box center [1206, 285] width 74 height 21
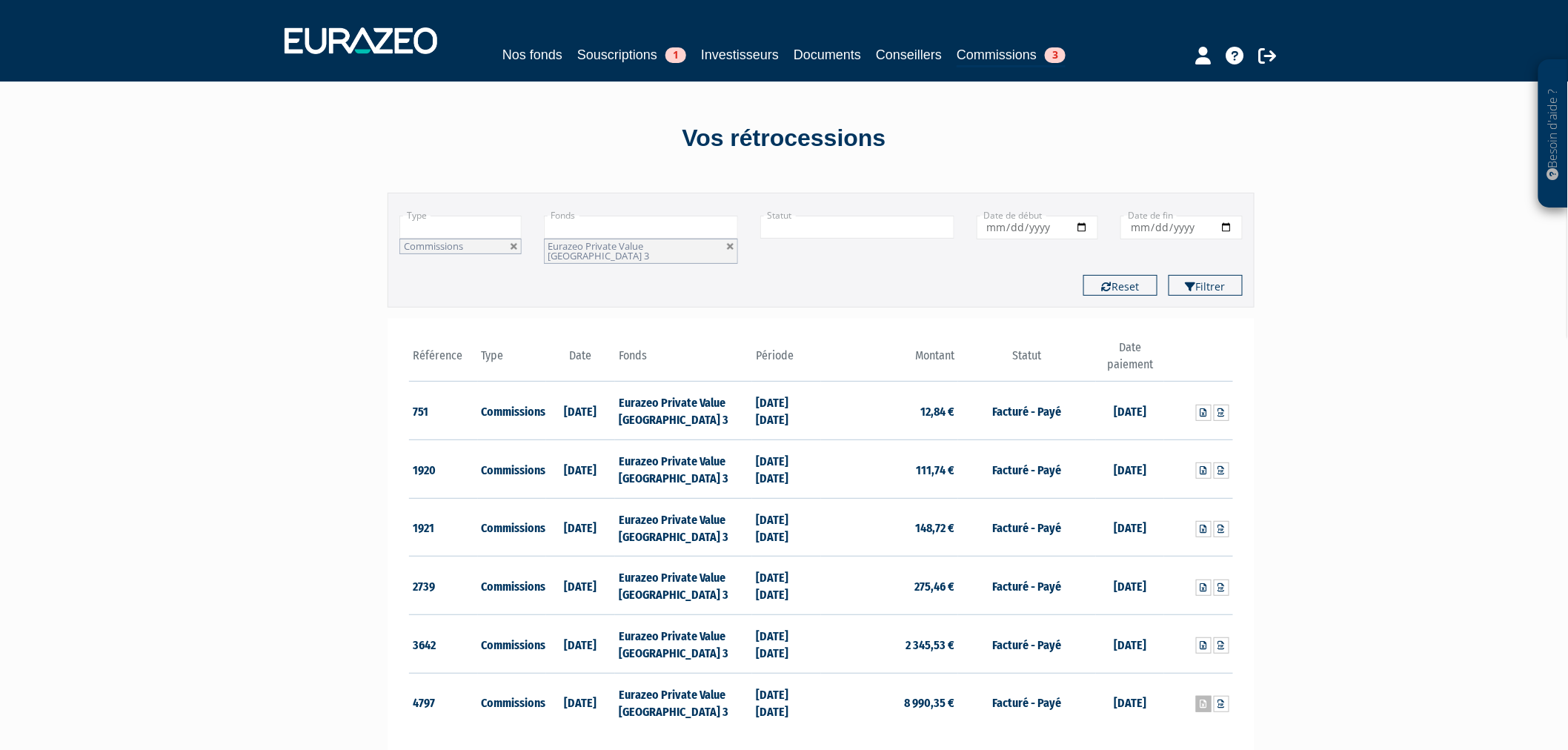
click at [1205, 699] on icon at bounding box center [1203, 704] width 7 height 9
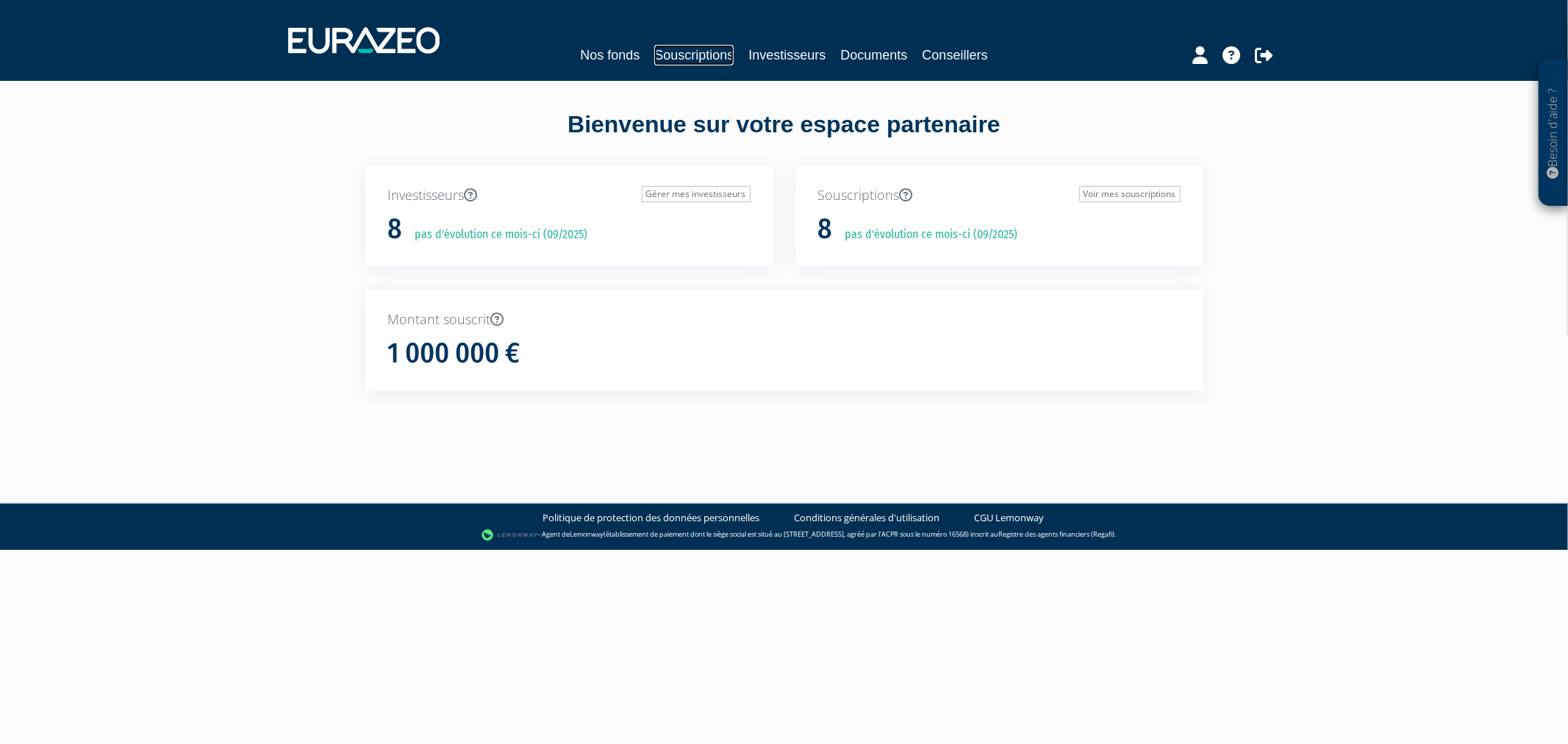
click at [689, 53] on link "Souscriptions" at bounding box center [694, 55] width 80 height 21
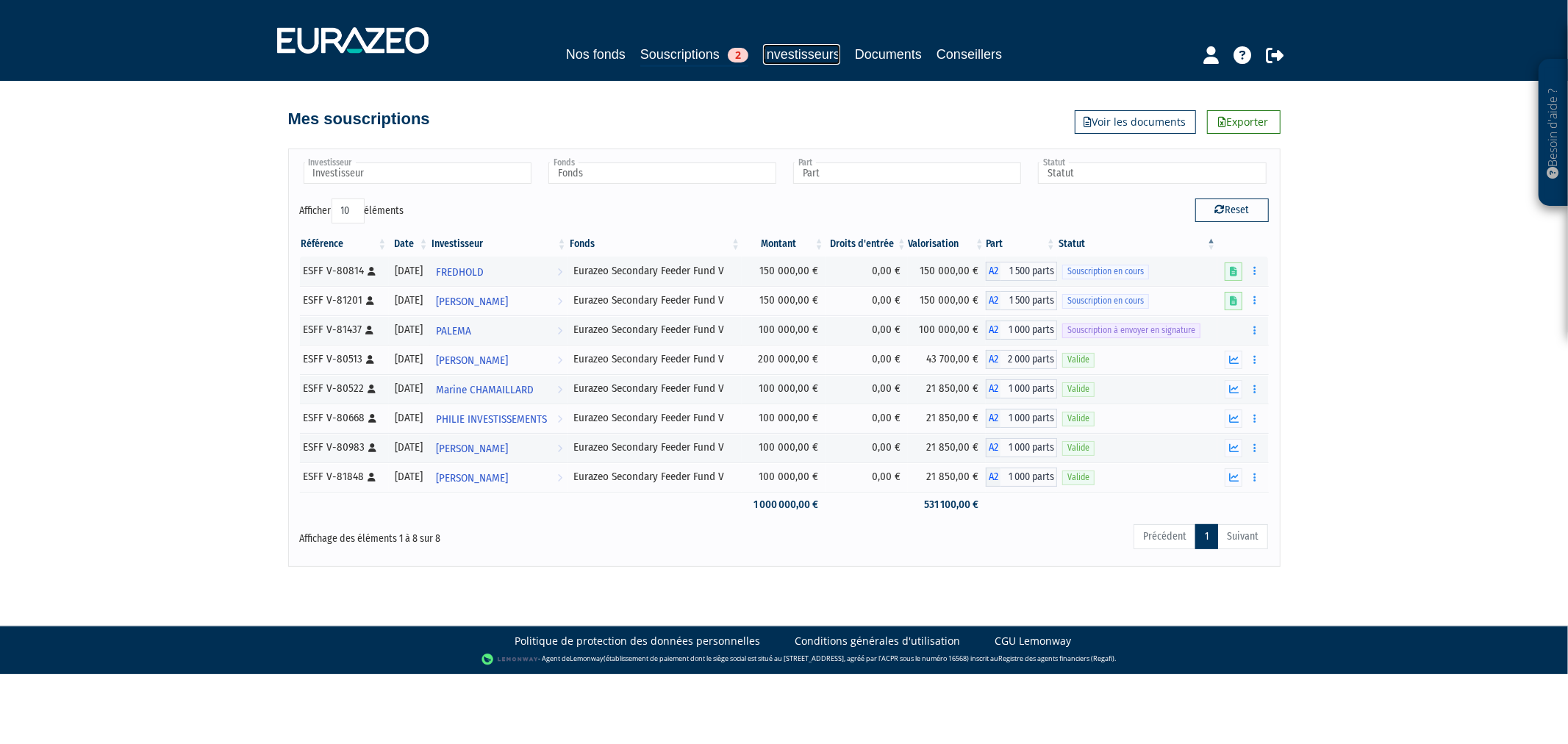
click at [772, 49] on link "Investisseurs" at bounding box center [801, 55] width 77 height 21
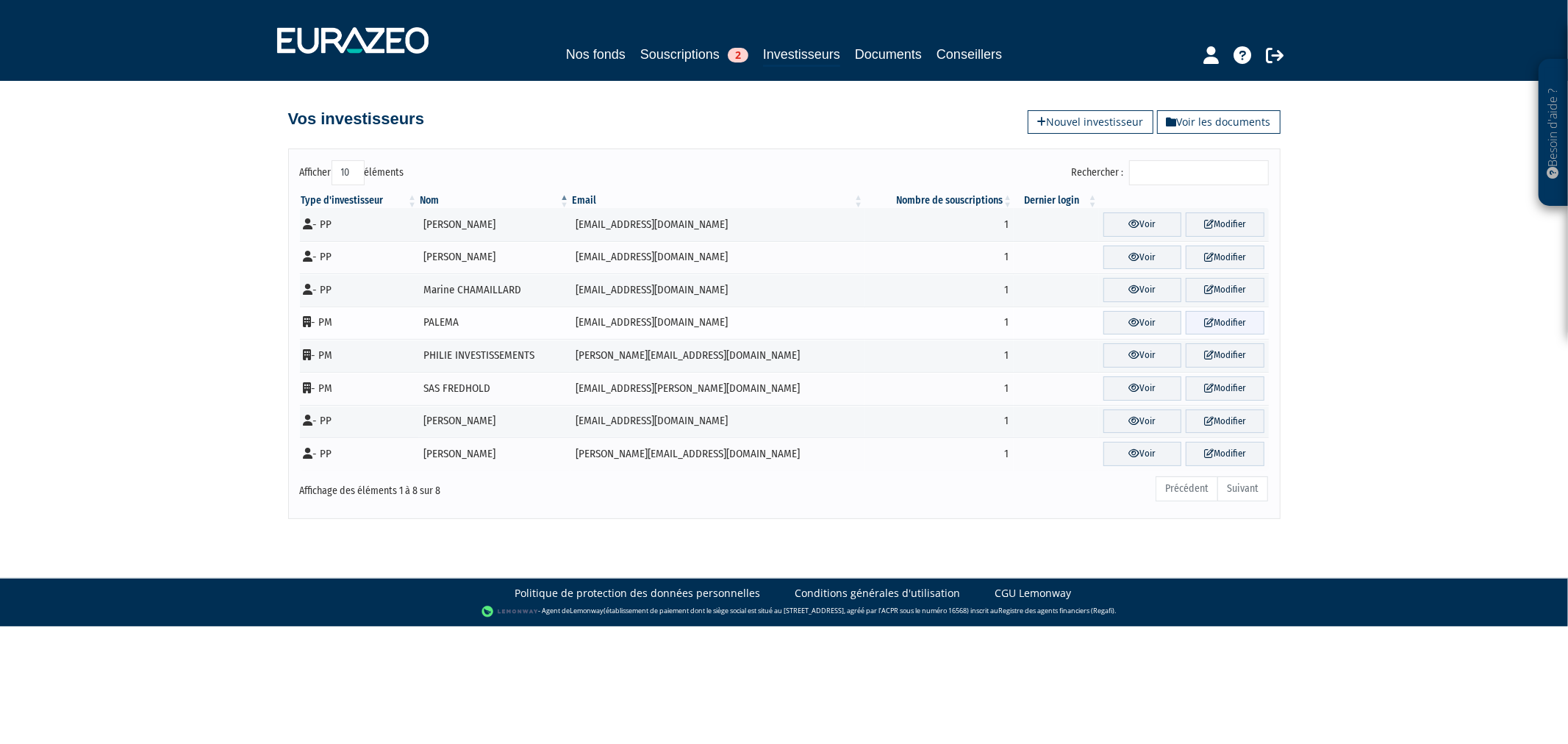
click at [1215, 327] on link "Modifier" at bounding box center [1224, 323] width 78 height 24
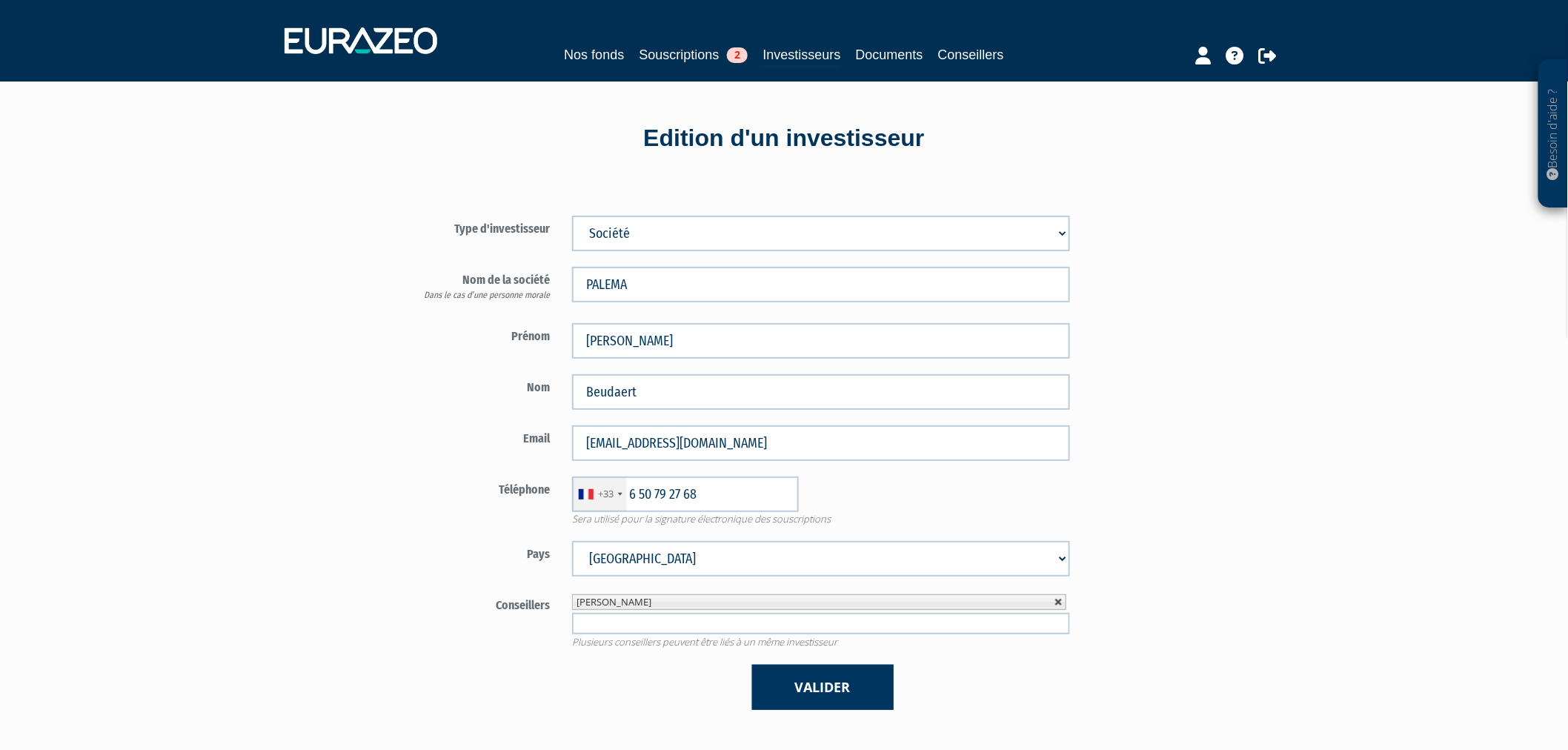
click at [1056, 601] on link at bounding box center [1059, 603] width 9 height 9
type input "Conseillers"
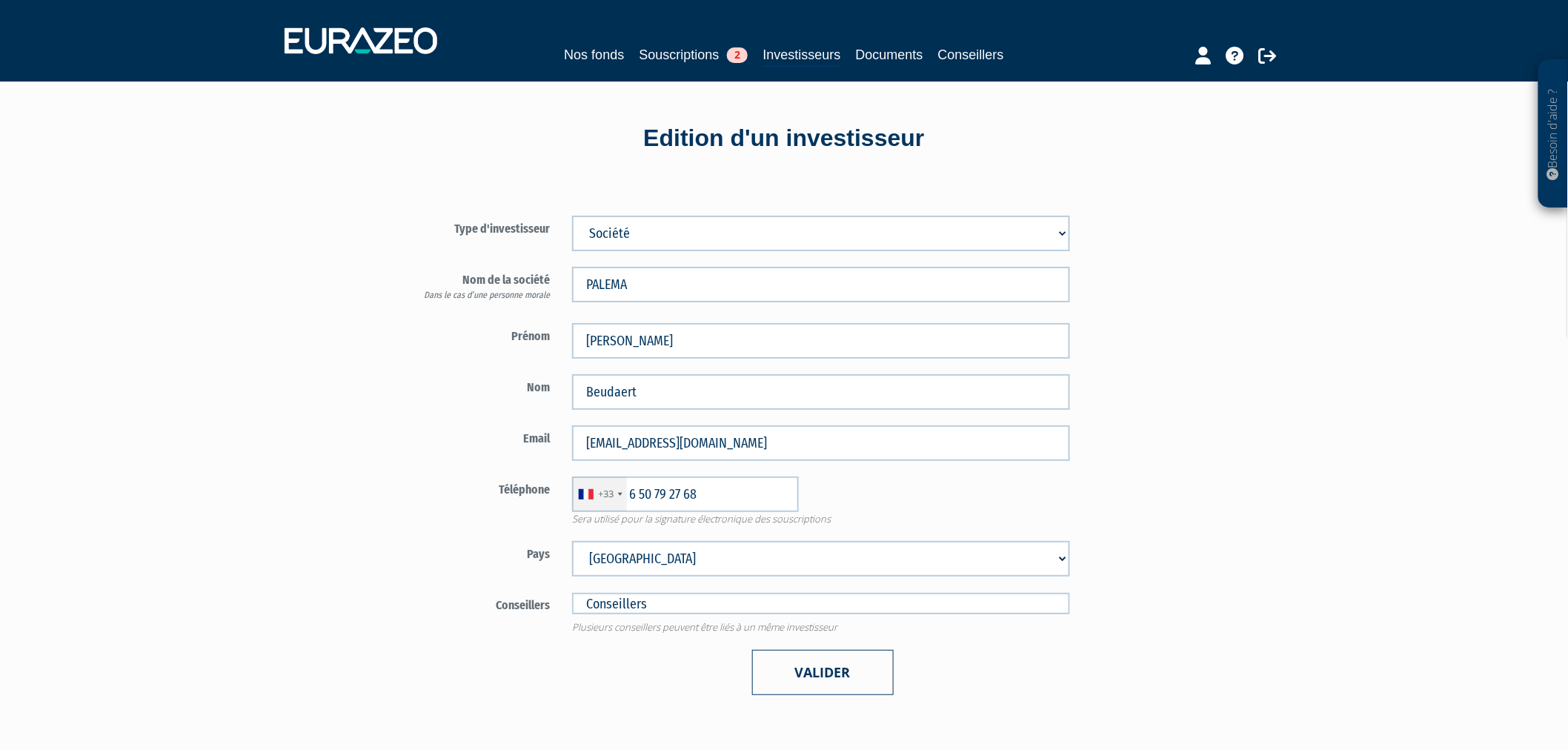
click at [870, 662] on button "Valider" at bounding box center [823, 673] width 141 height 45
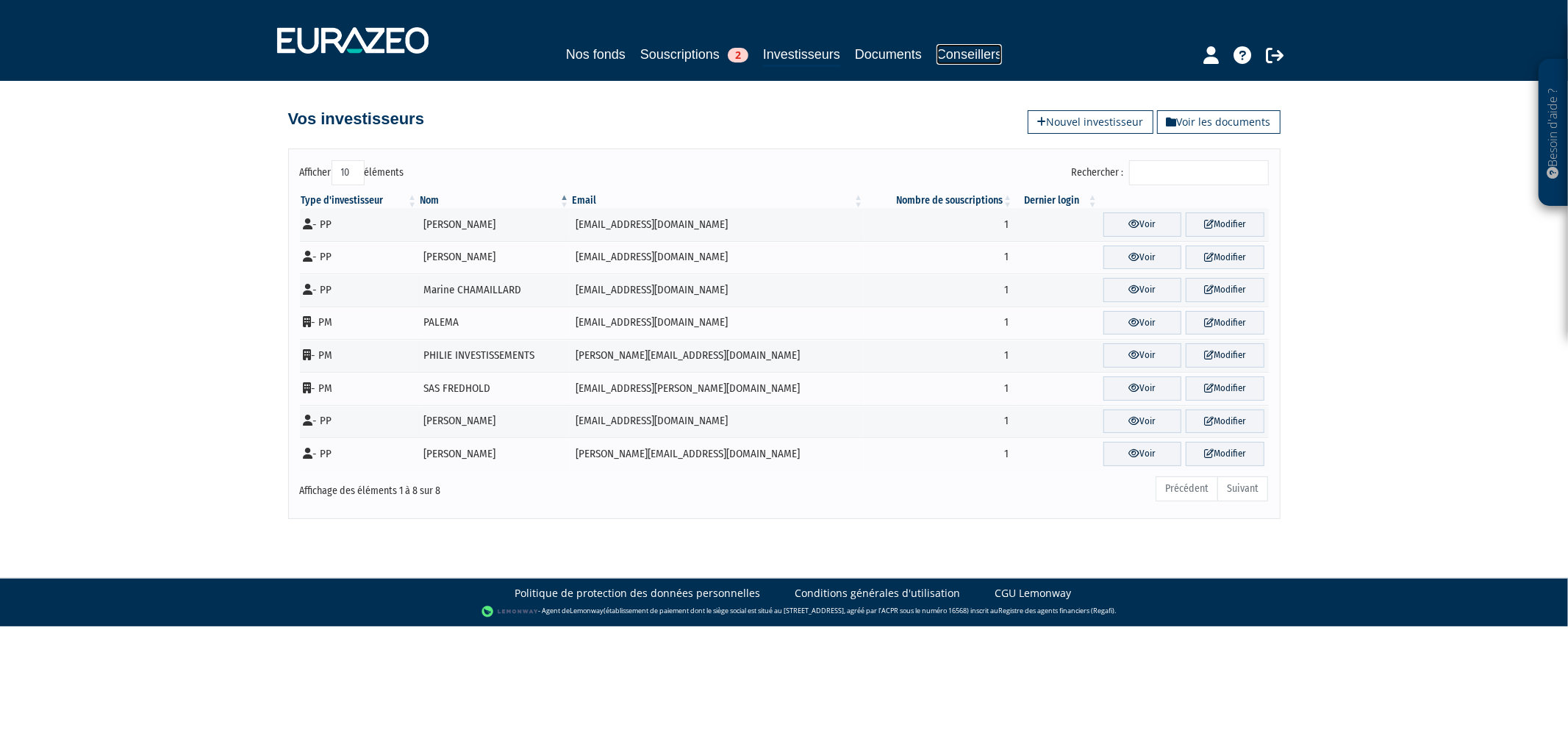
click at [979, 46] on link "Conseillers" at bounding box center [969, 55] width 66 height 21
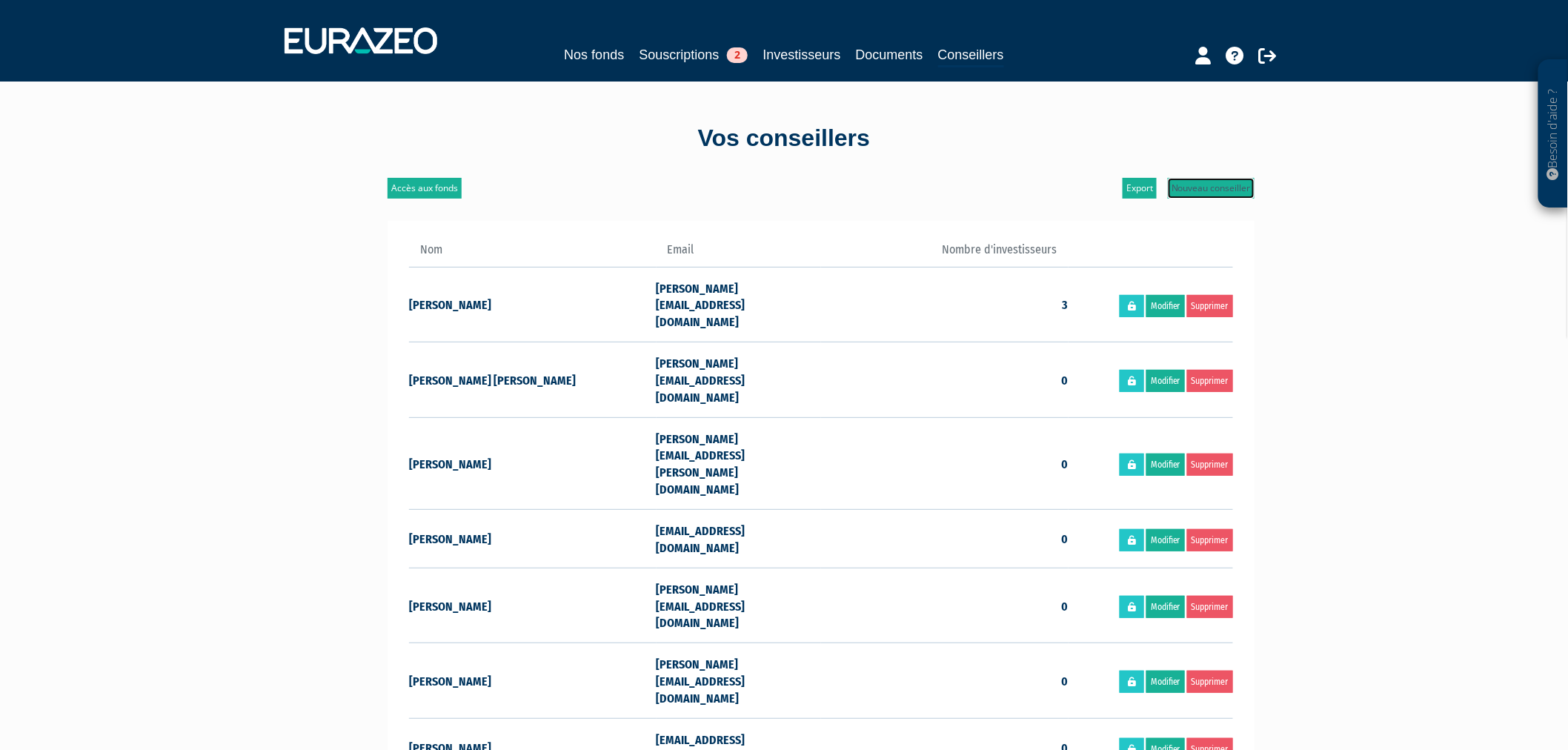
click at [1197, 188] on link "Nouveau conseiller" at bounding box center [1211, 188] width 87 height 21
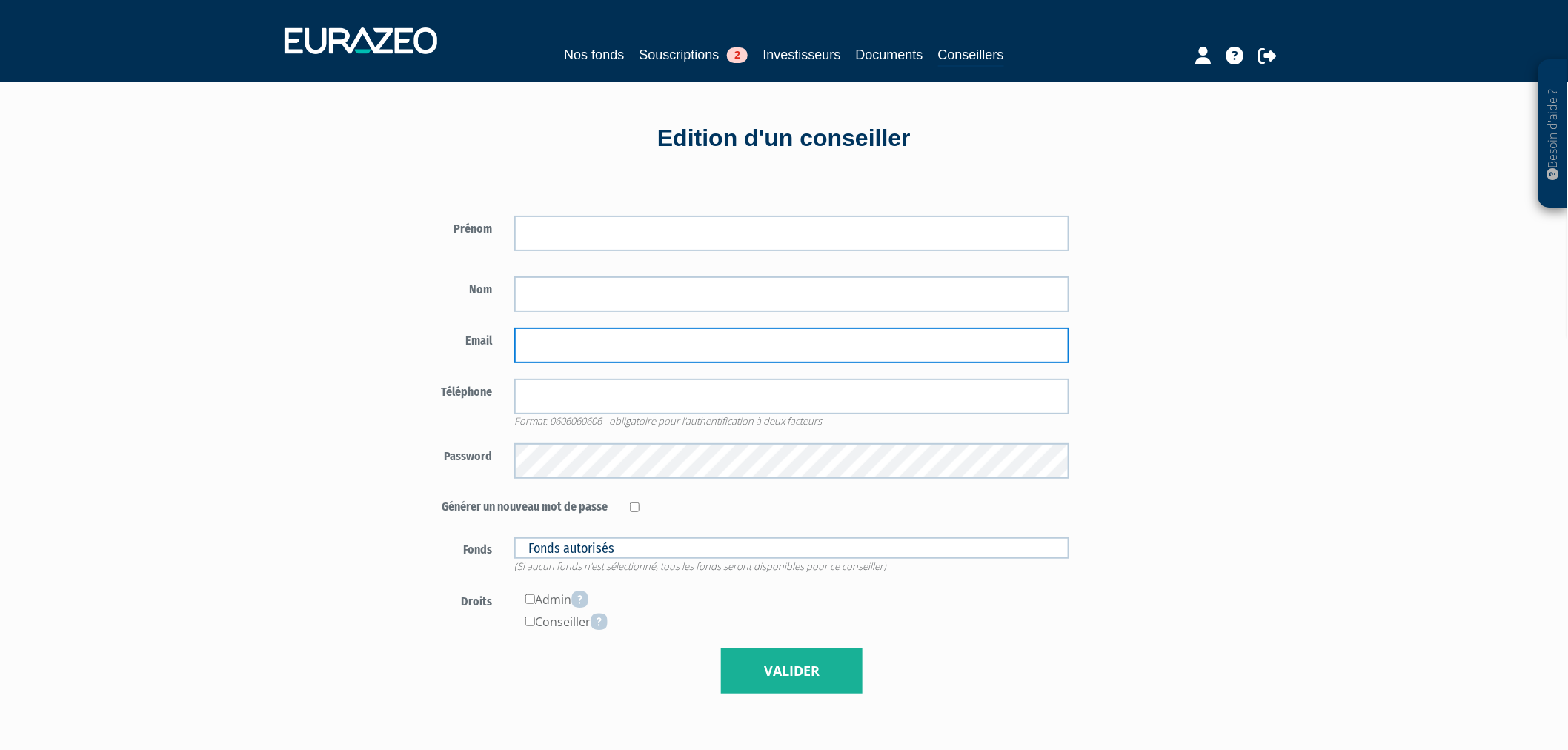
click at [675, 353] on input "email" at bounding box center [792, 346] width 556 height 36
paste input "[PERSON_NAME][EMAIL_ADDRESS][DOMAIN_NAME]"
type input "[PERSON_NAME][EMAIL_ADDRESS][DOMAIN_NAME]"
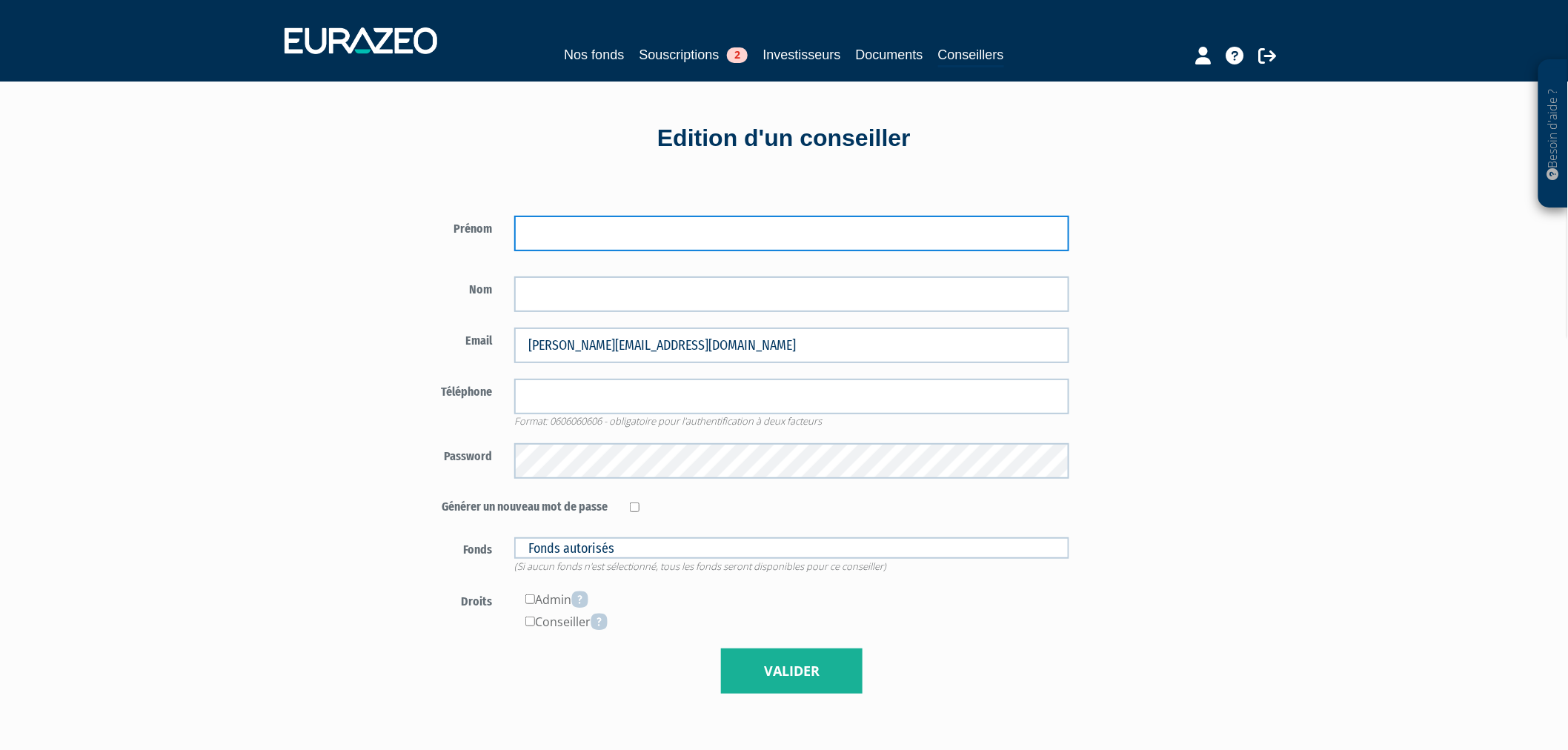
click at [619, 233] on input "text" at bounding box center [792, 233] width 556 height 36
type input "[PERSON_NAME]"
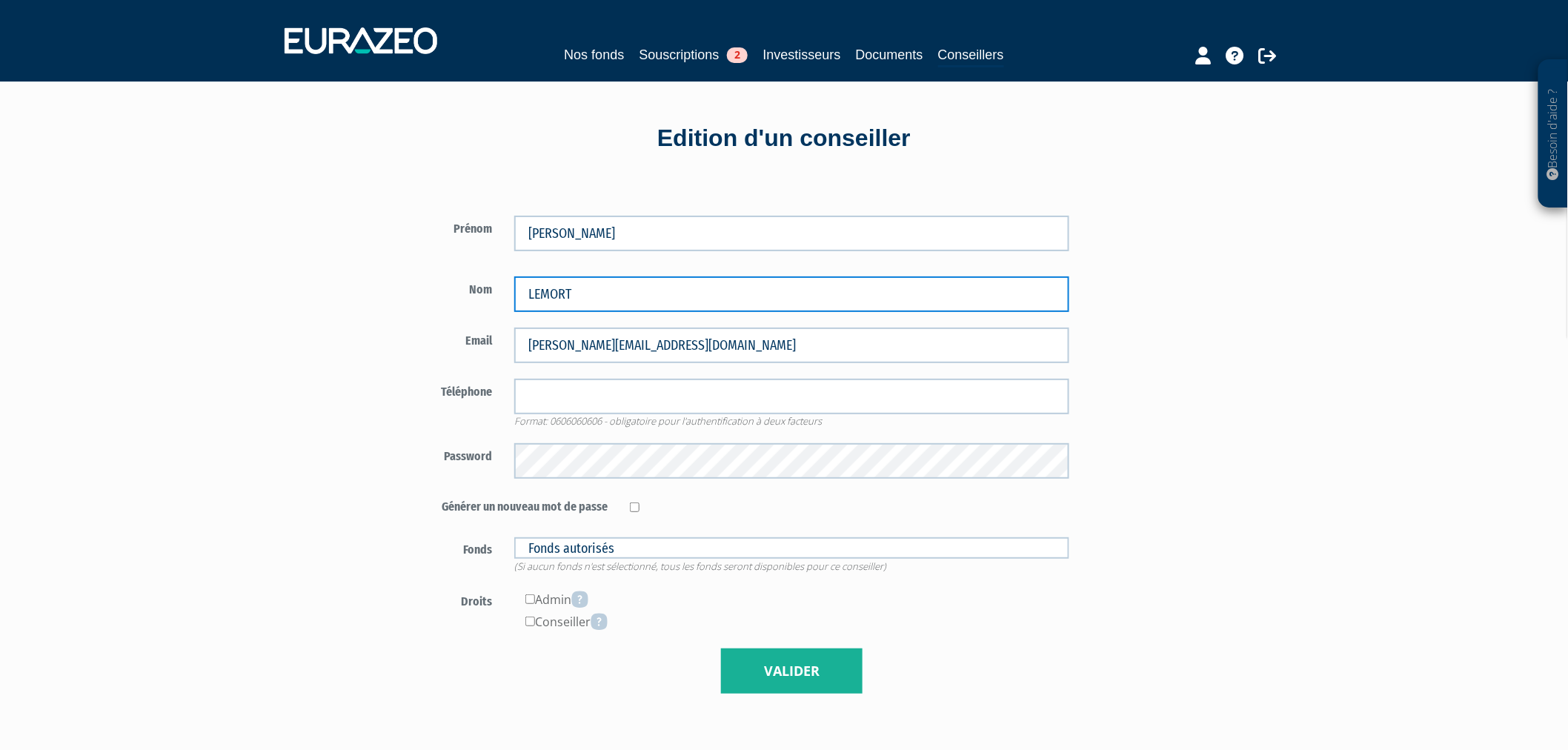
type input "LEMORT"
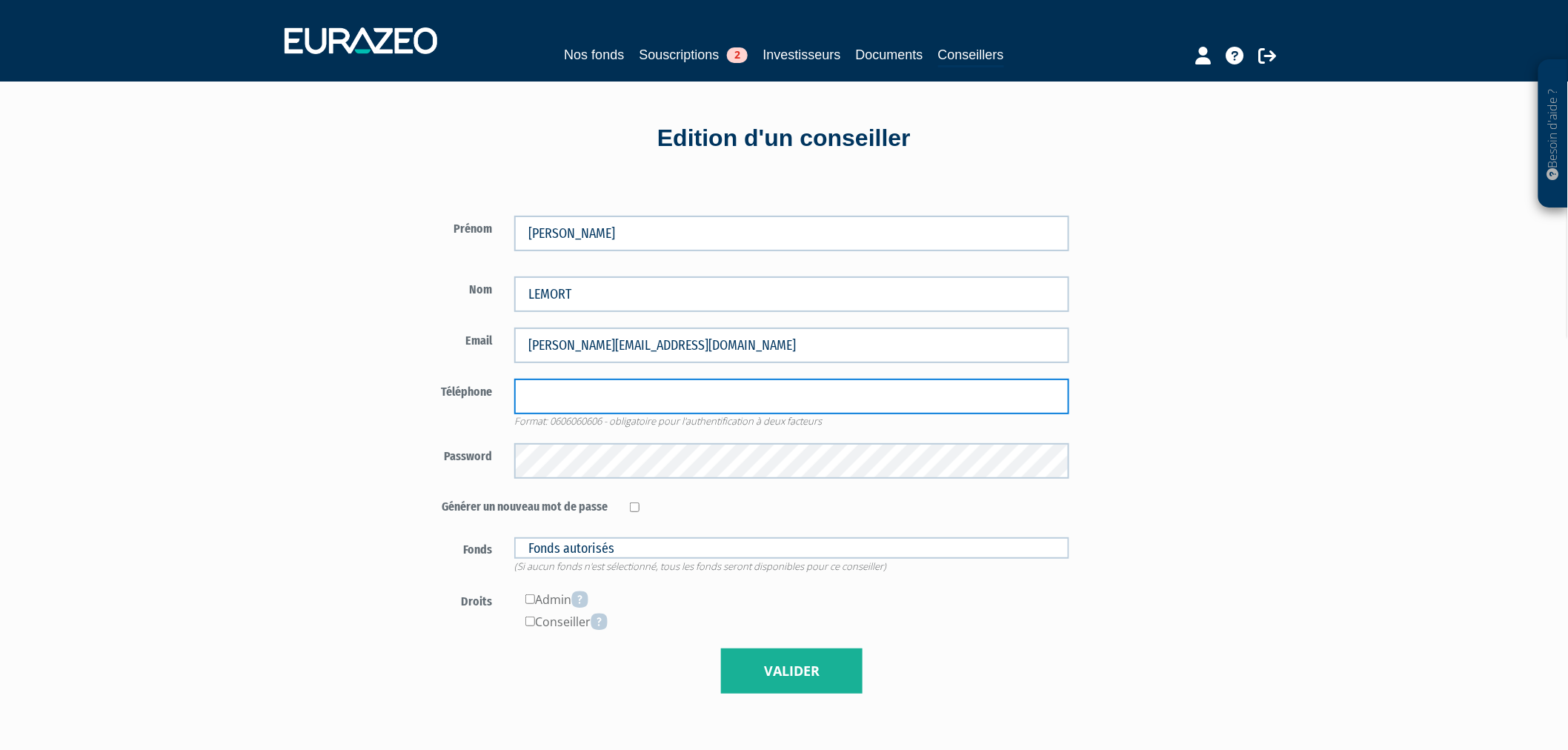
click at [665, 396] on input "tel" at bounding box center [792, 397] width 556 height 36
type input "0600000000"
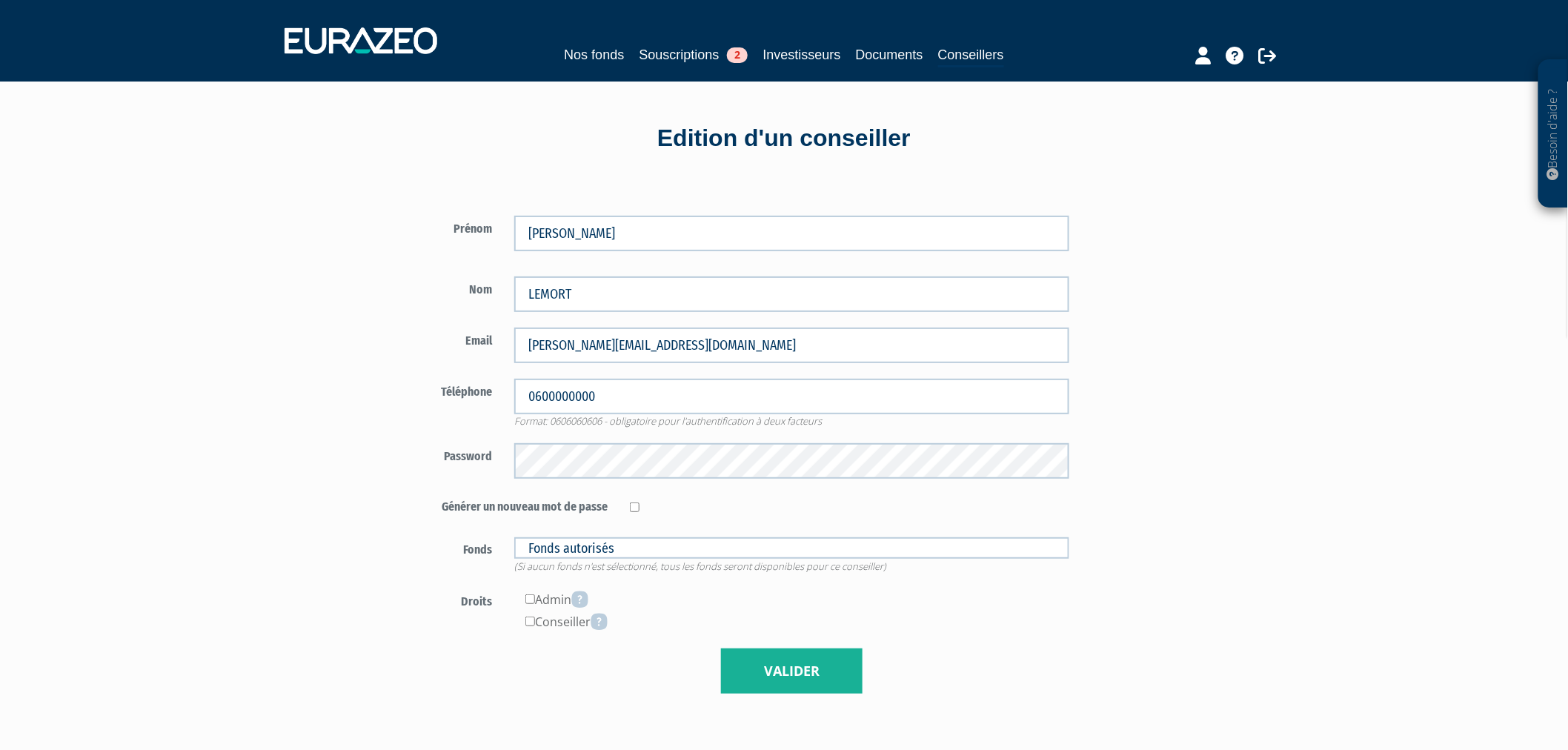
click at [1350, 404] on div "Besoin d'aide ? × J'ai besoin d'aide Si vous avez une question à propos du fonc…" at bounding box center [784, 488] width 1568 height 975
click at [549, 620] on div "Conseiller" at bounding box center [792, 622] width 556 height 22
click at [531, 621] on input"] "checkbox" at bounding box center [530, 621] width 10 height 10
checkbox input"] "true"
click at [722, 676] on button "Valider" at bounding box center [791, 672] width 141 height 46
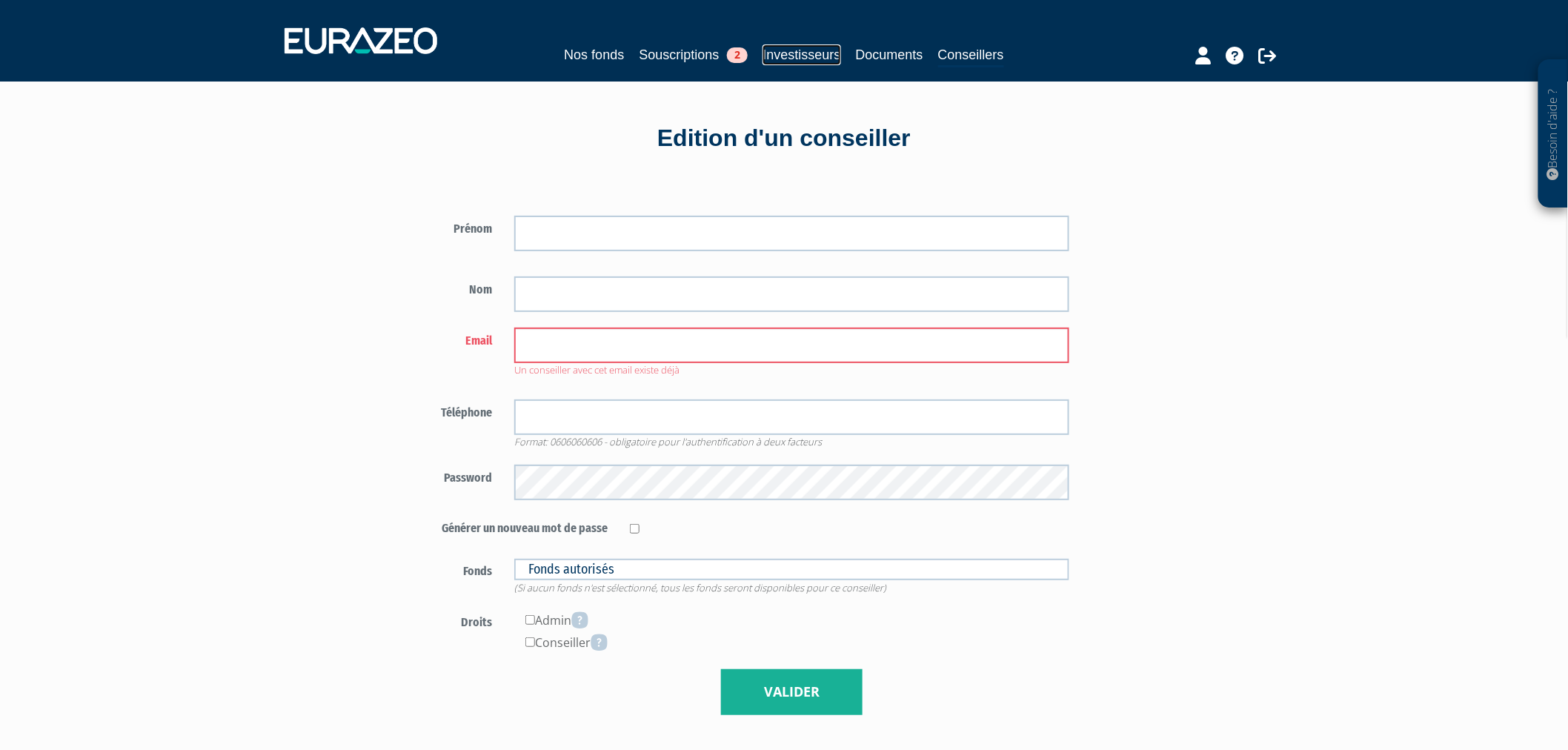
click at [828, 61] on link "Investisseurs" at bounding box center [801, 55] width 78 height 21
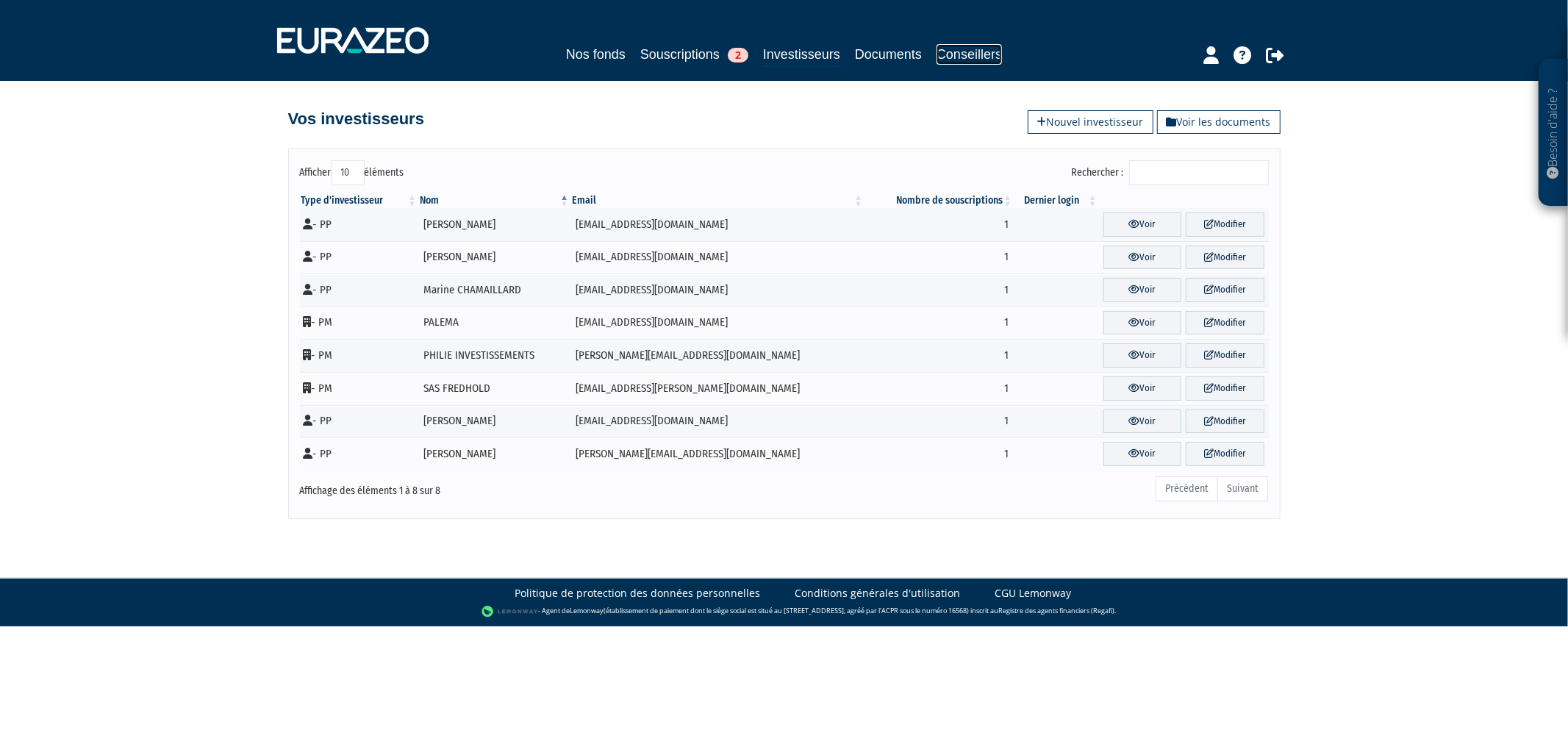
click at [1002, 54] on link "Conseillers" at bounding box center [969, 55] width 66 height 21
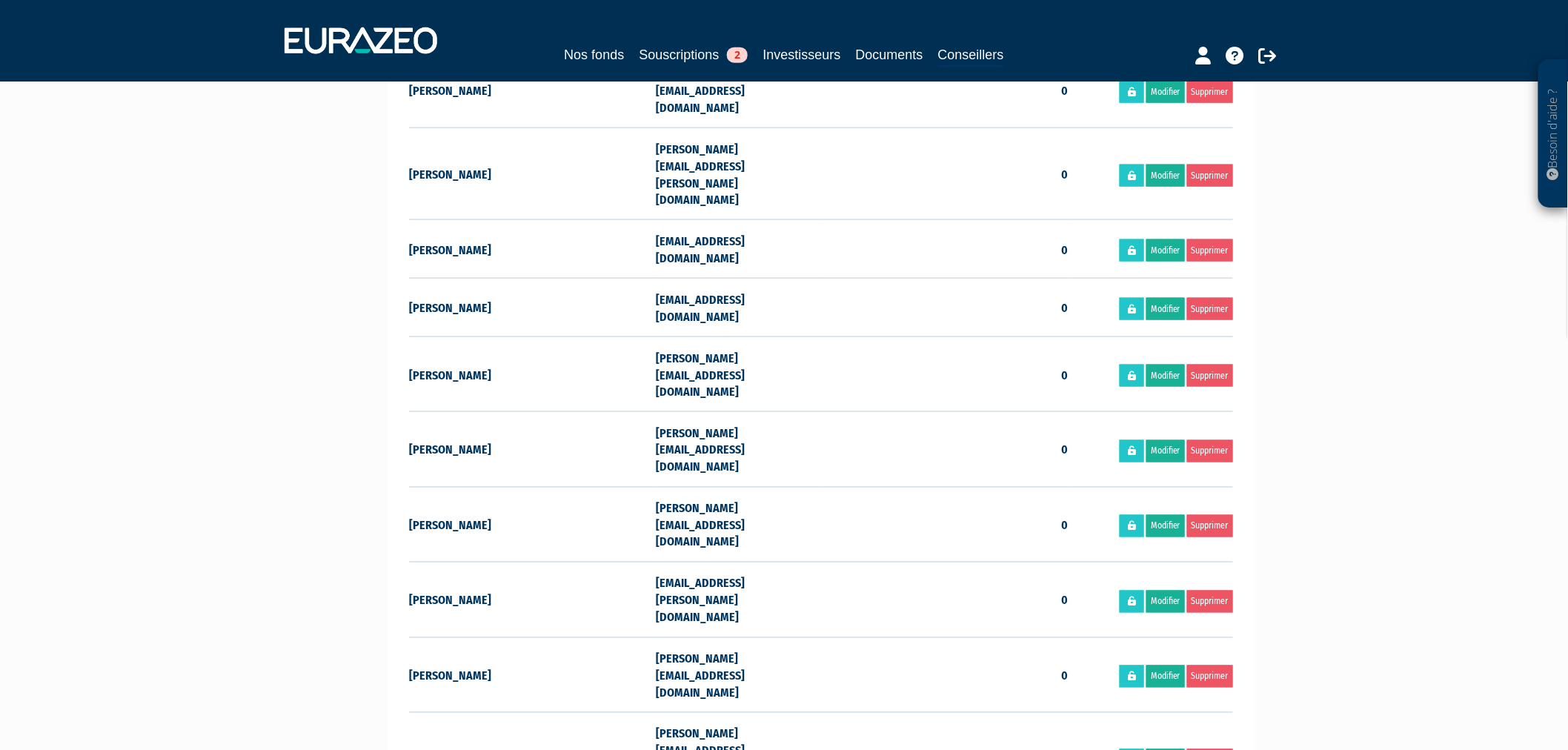
scroll to position [502, 0]
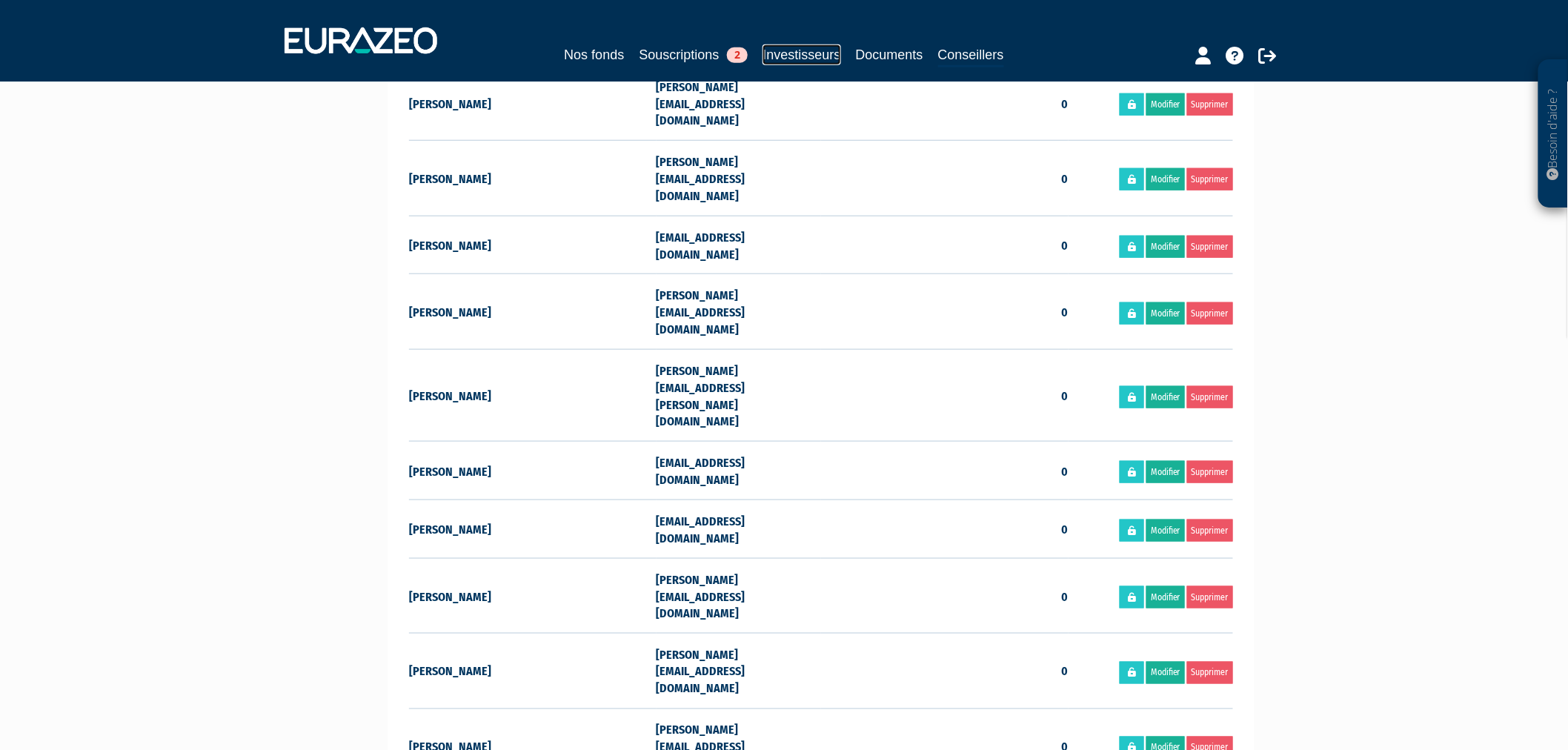
click at [794, 56] on link "Investisseurs" at bounding box center [801, 55] width 78 height 21
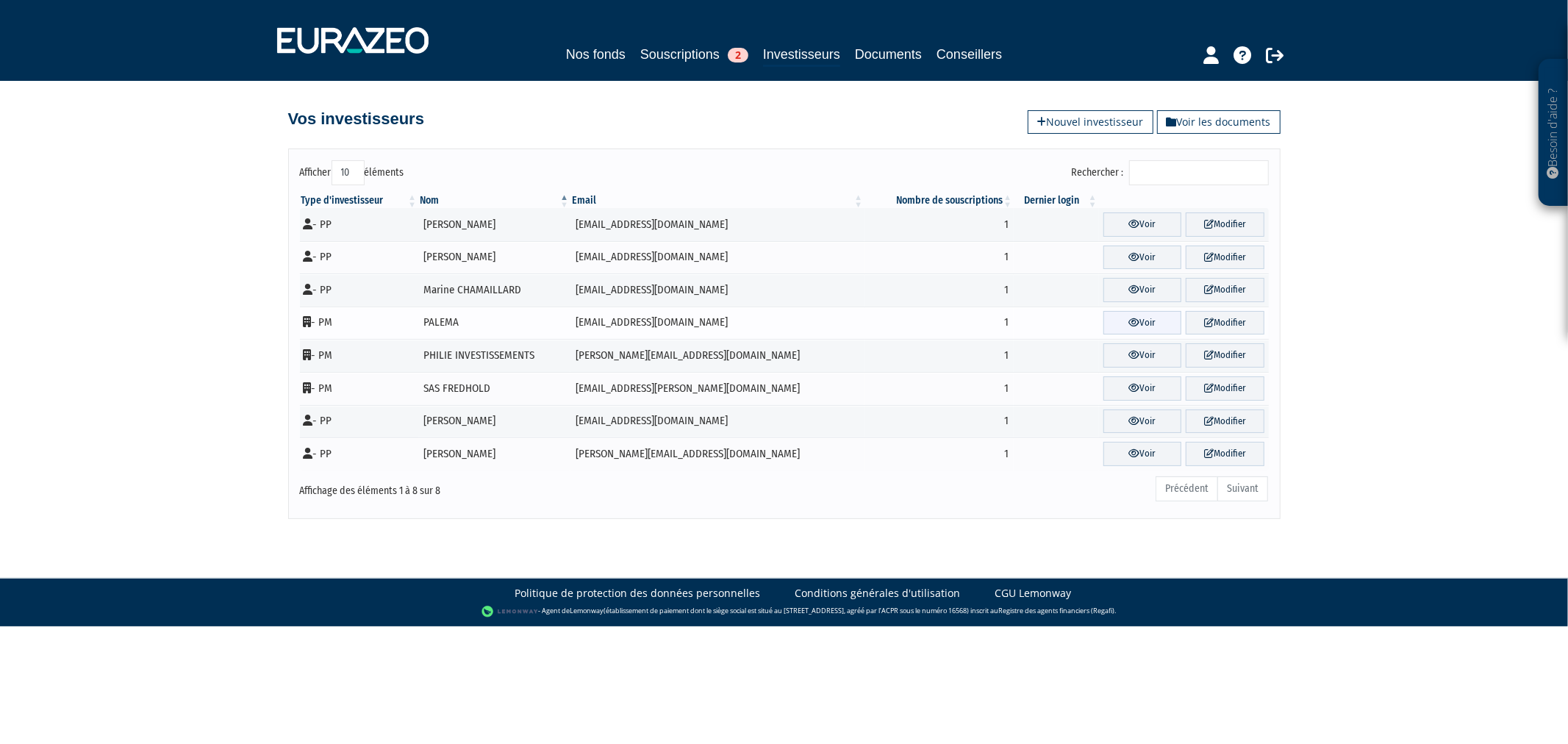
click at [1104, 316] on link "Voir" at bounding box center [1143, 323] width 78 height 24
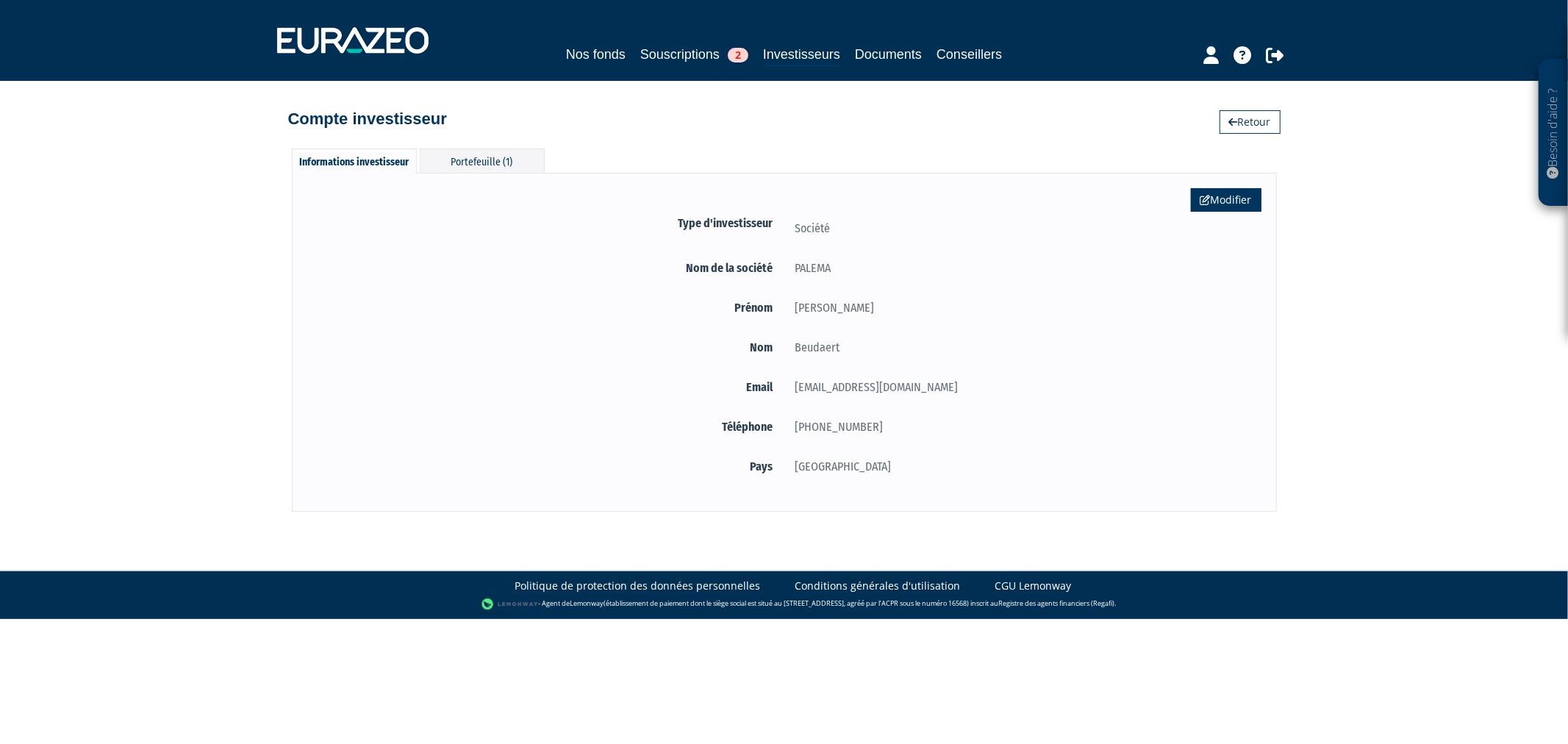
click at [1215, 202] on link "Modifier" at bounding box center [1226, 200] width 71 height 24
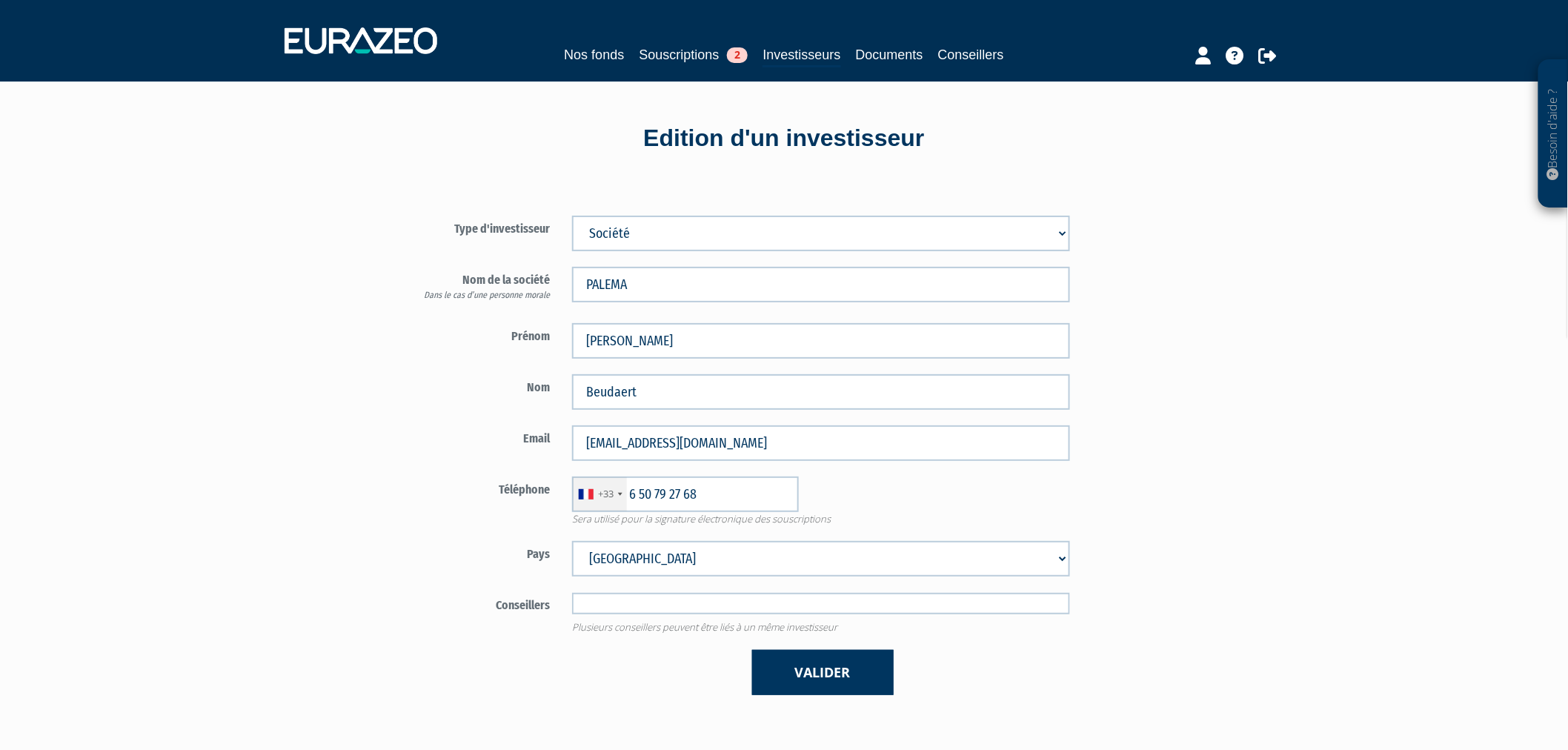
click at [737, 597] on input "text" at bounding box center [821, 604] width 498 height 22
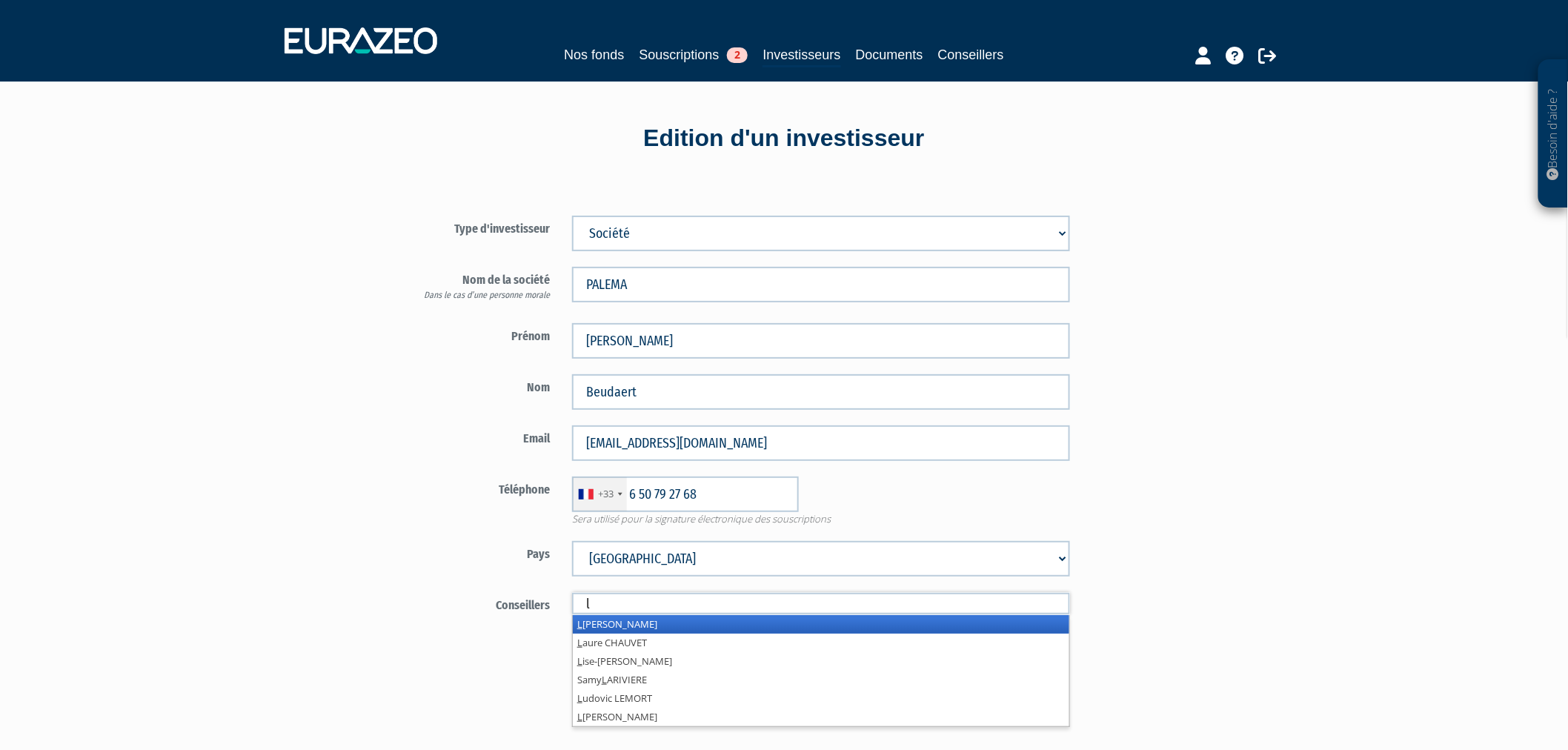
type input "lu"
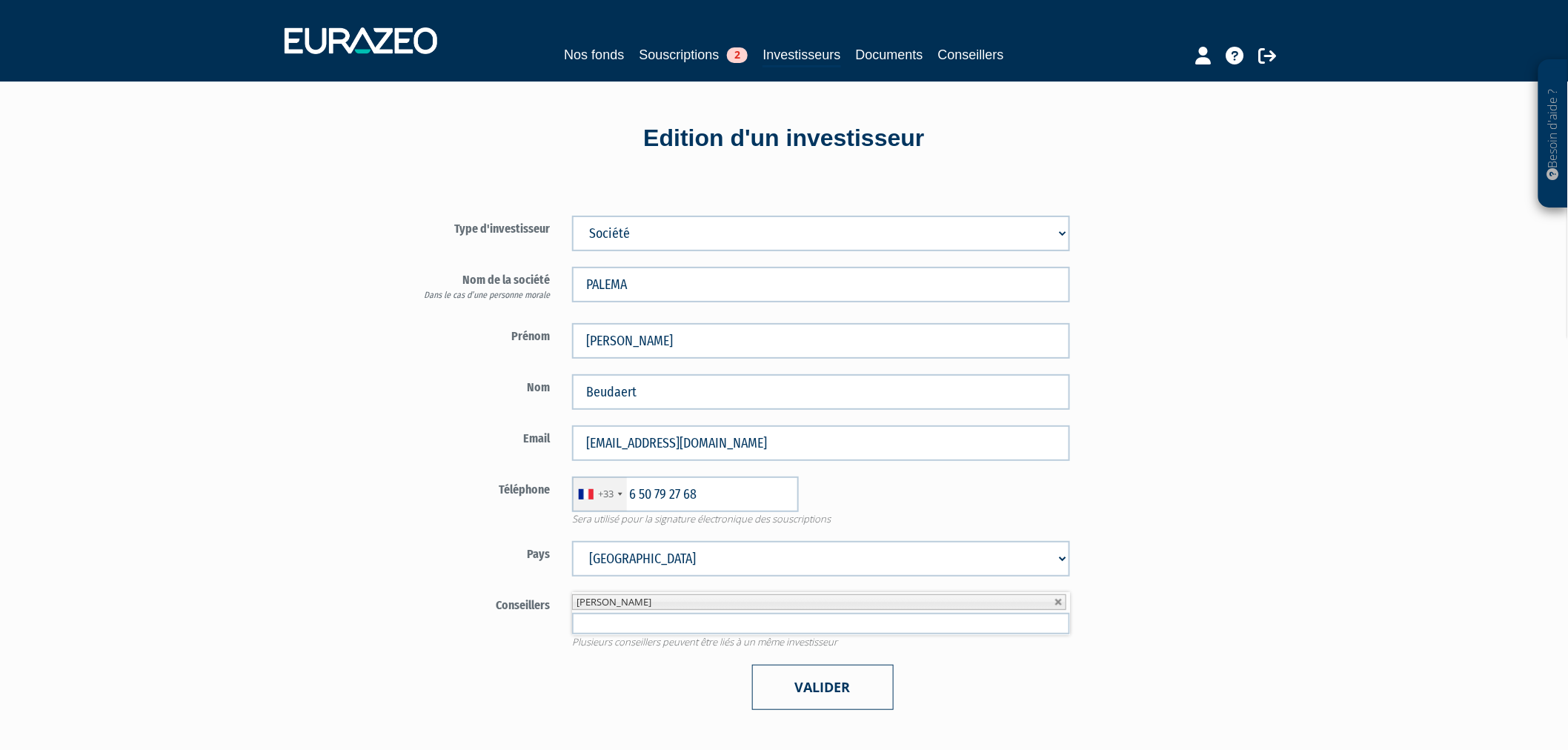
click at [840, 685] on button "Valider" at bounding box center [823, 687] width 141 height 45
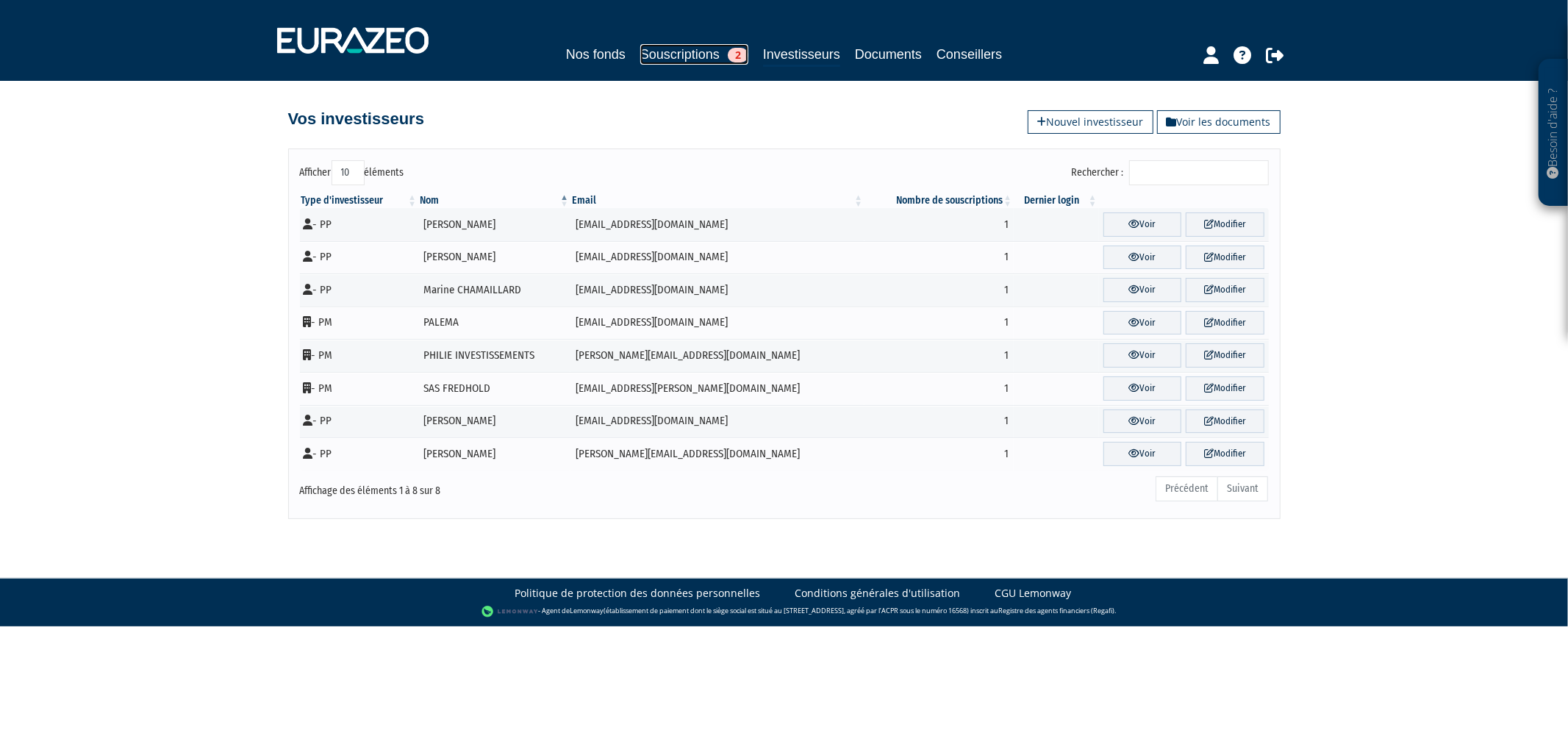
click at [673, 58] on link "Souscriptions 2" at bounding box center [694, 55] width 108 height 21
